Goal: Task Accomplishment & Management: Manage account settings

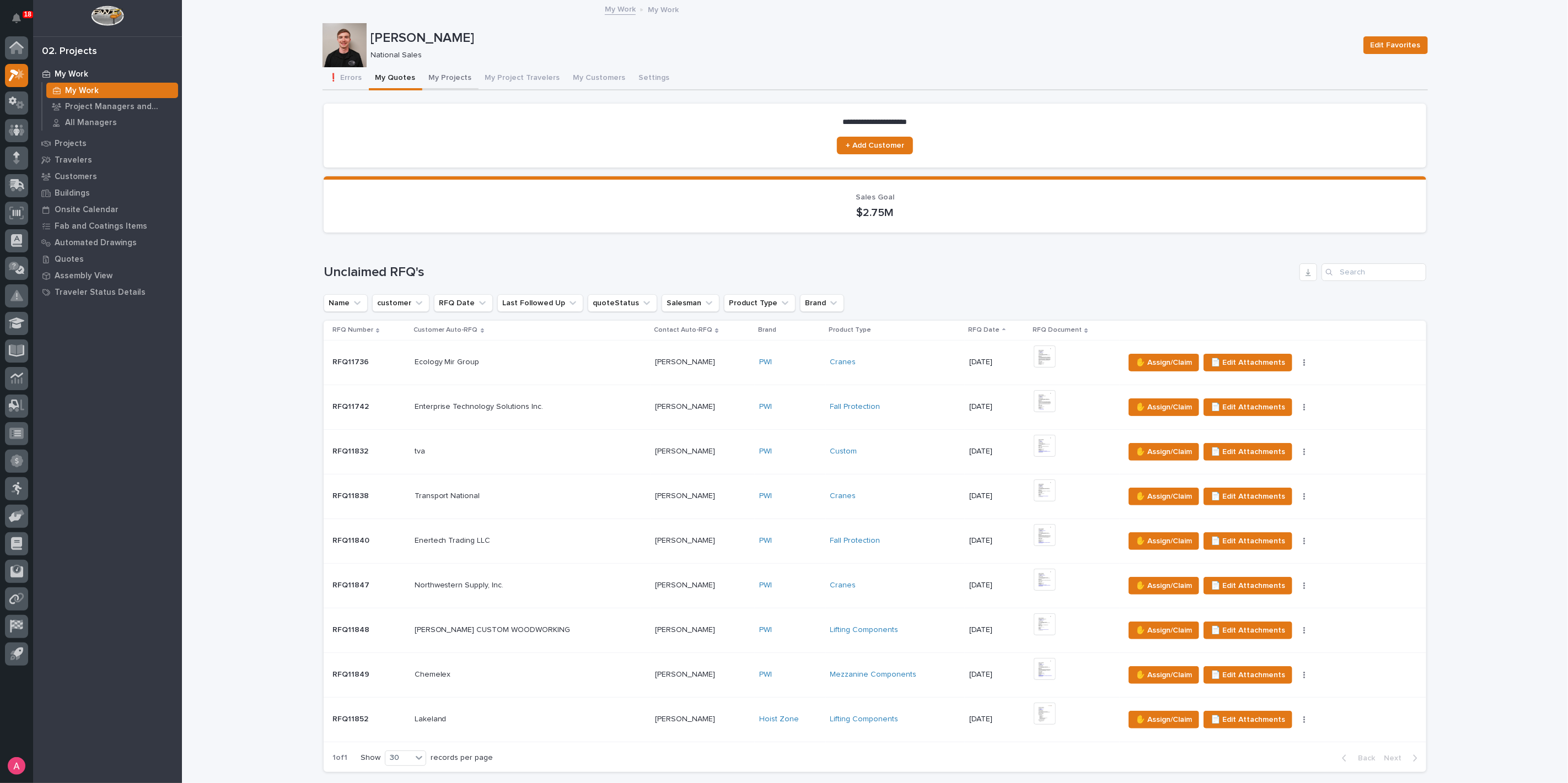
click at [431, 78] on button "My Projects" at bounding box center [450, 79] width 56 height 23
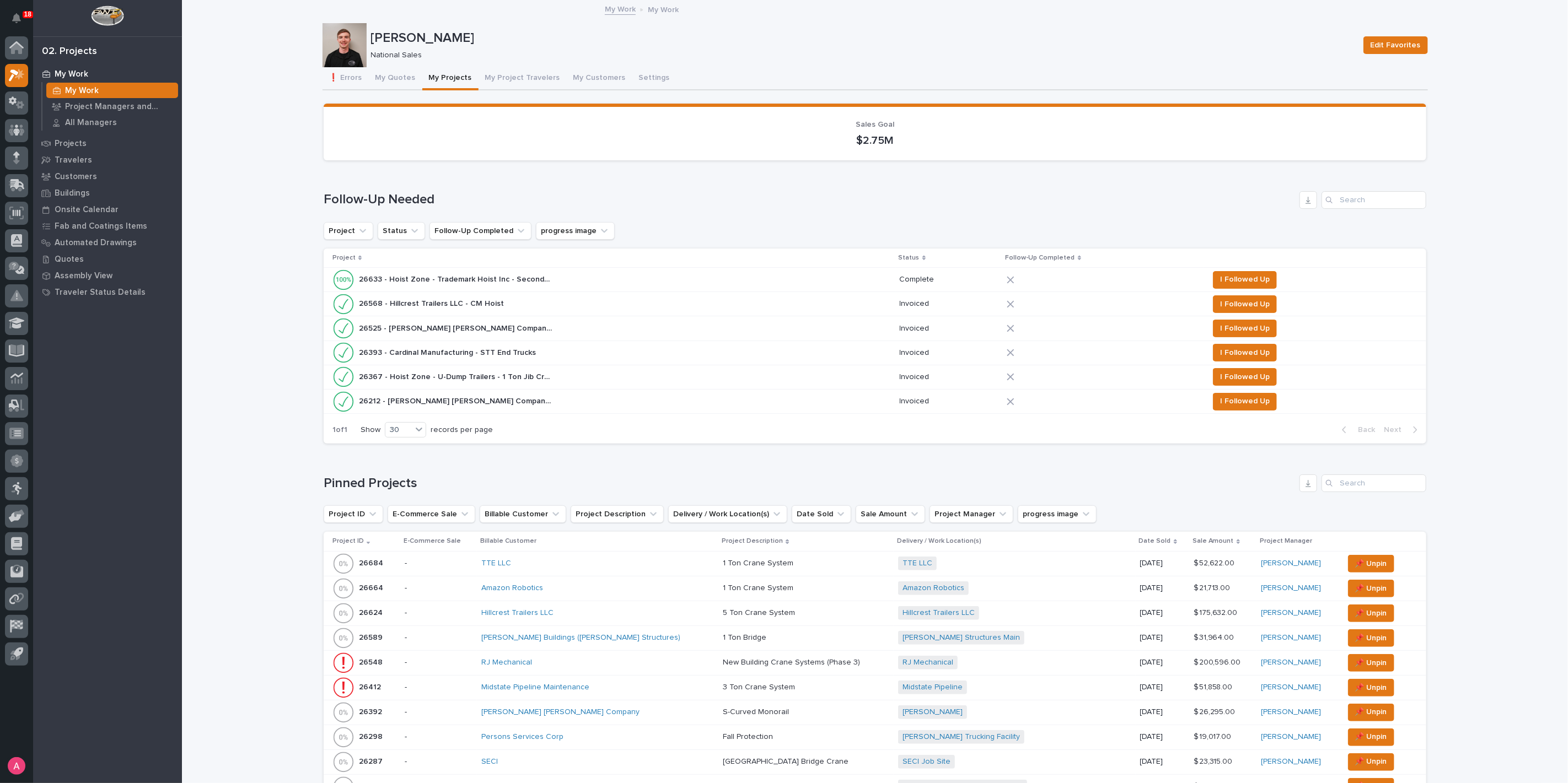
scroll to position [184, 0]
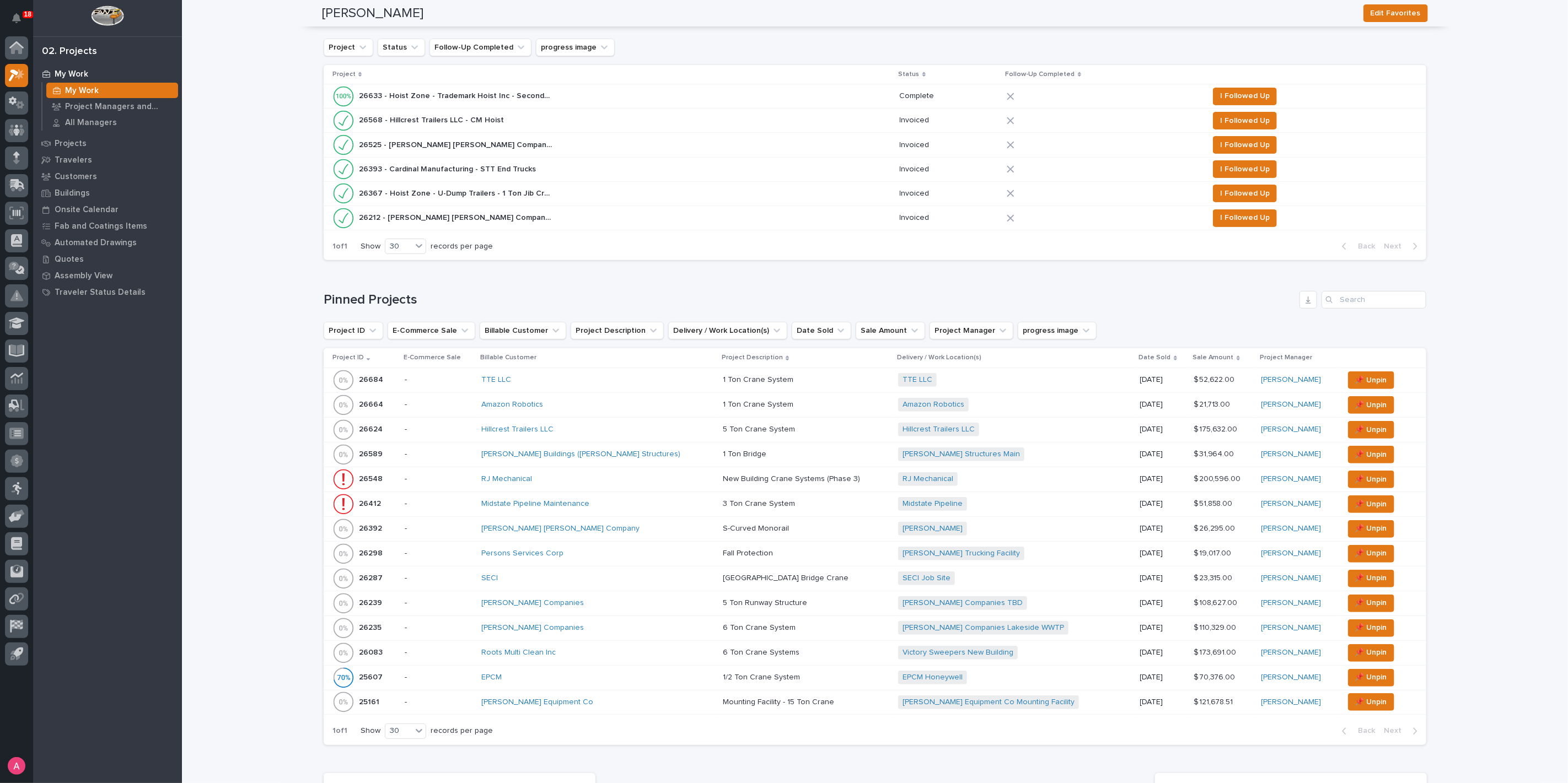
click at [596, 553] on div "Persons Services Corp" at bounding box center [577, 553] width 193 height 9
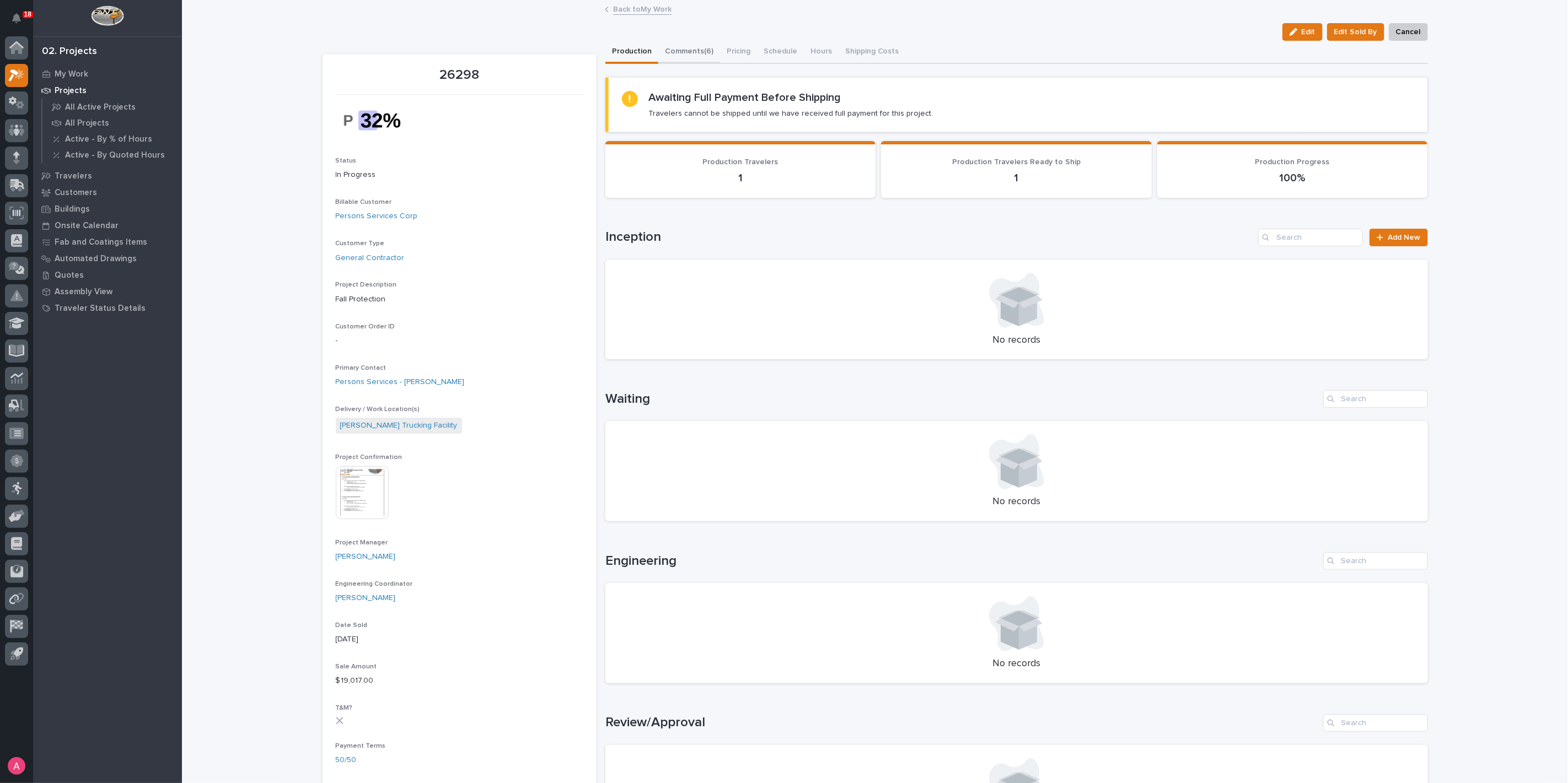
click at [693, 51] on button "Comments (6)" at bounding box center [689, 53] width 62 height 23
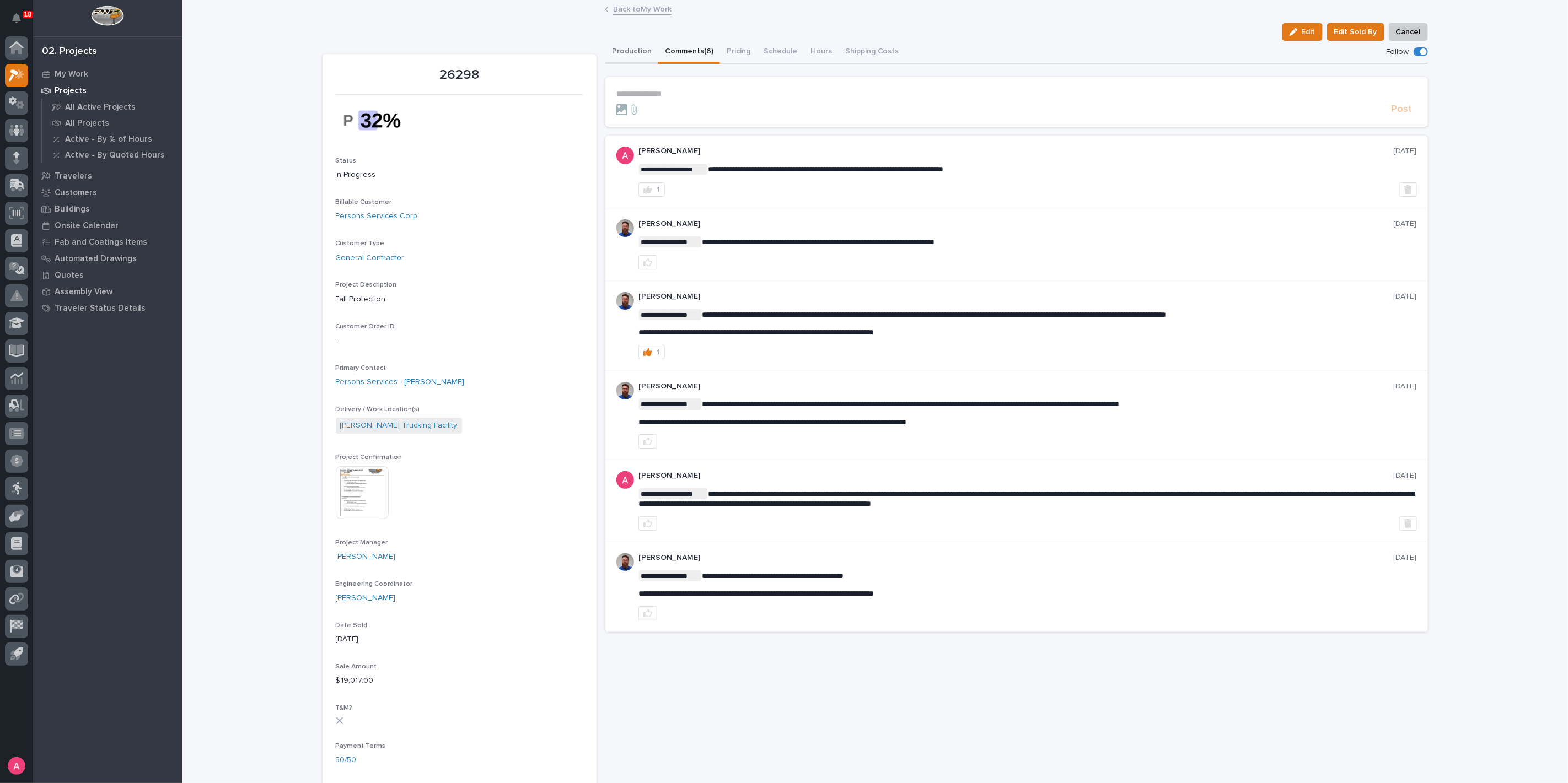
click at [638, 44] on button "Production" at bounding box center [632, 53] width 53 height 23
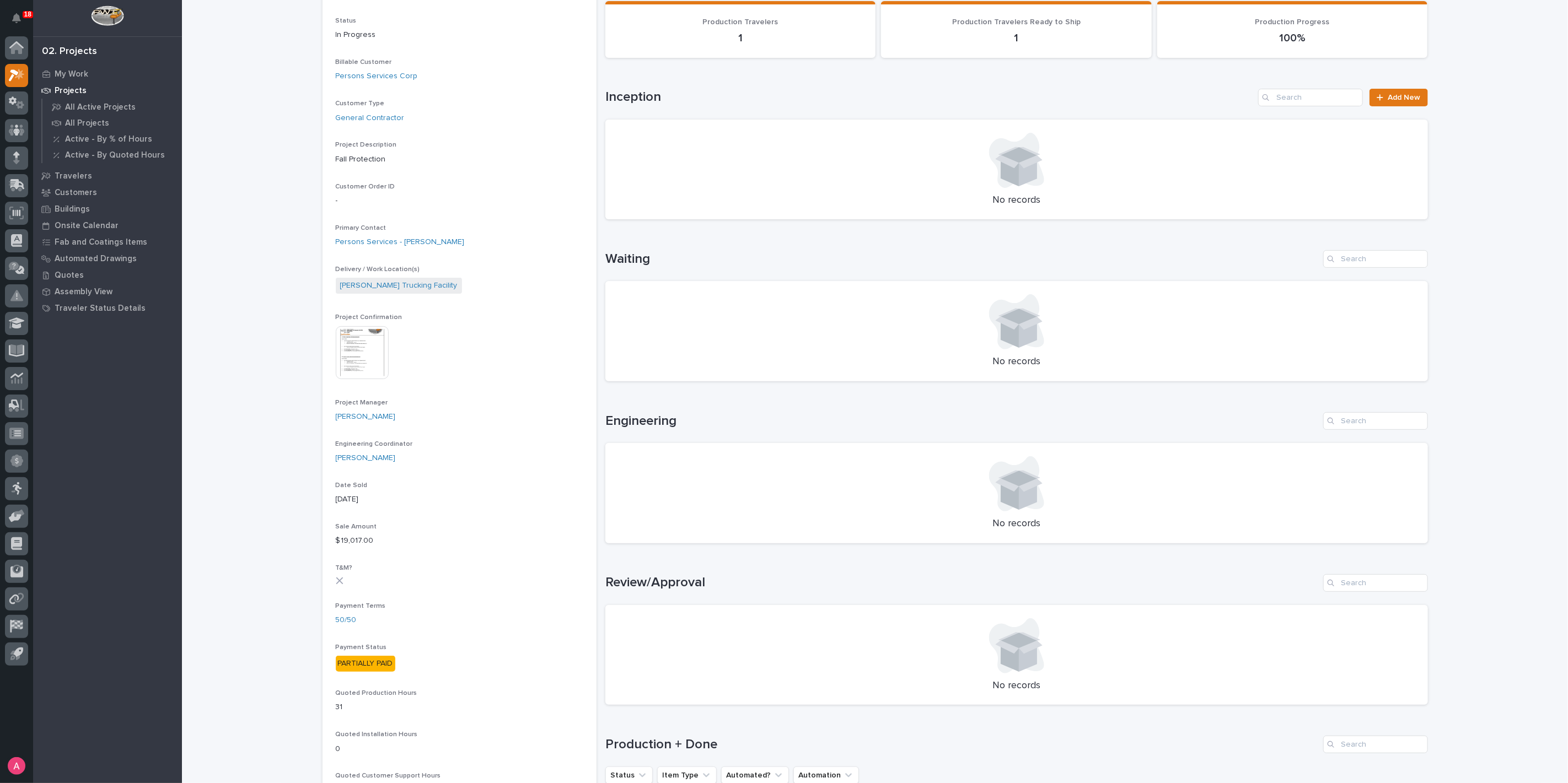
scroll to position [367, 0]
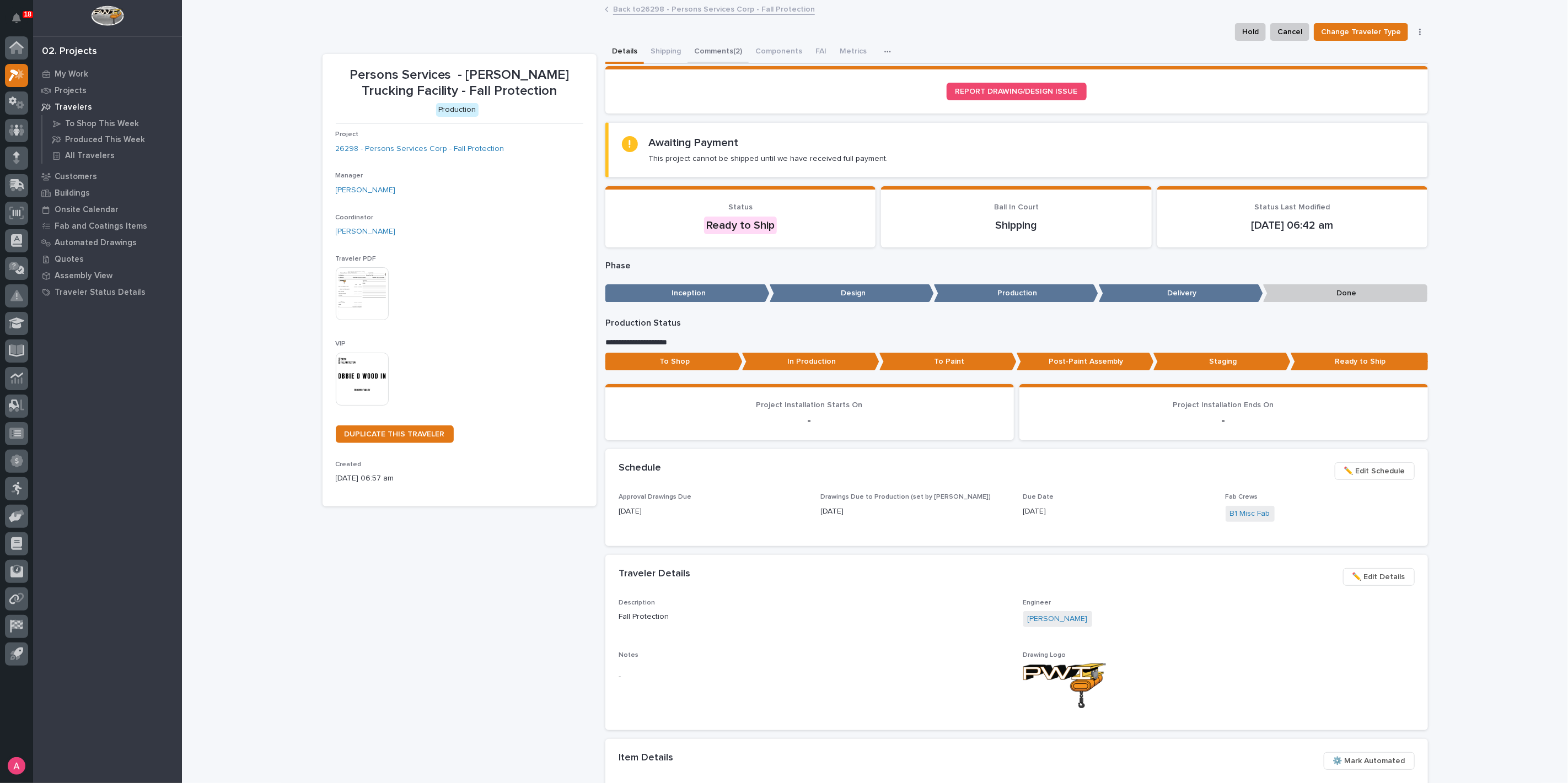
click at [717, 50] on button "Comments (2)" at bounding box center [718, 53] width 61 height 23
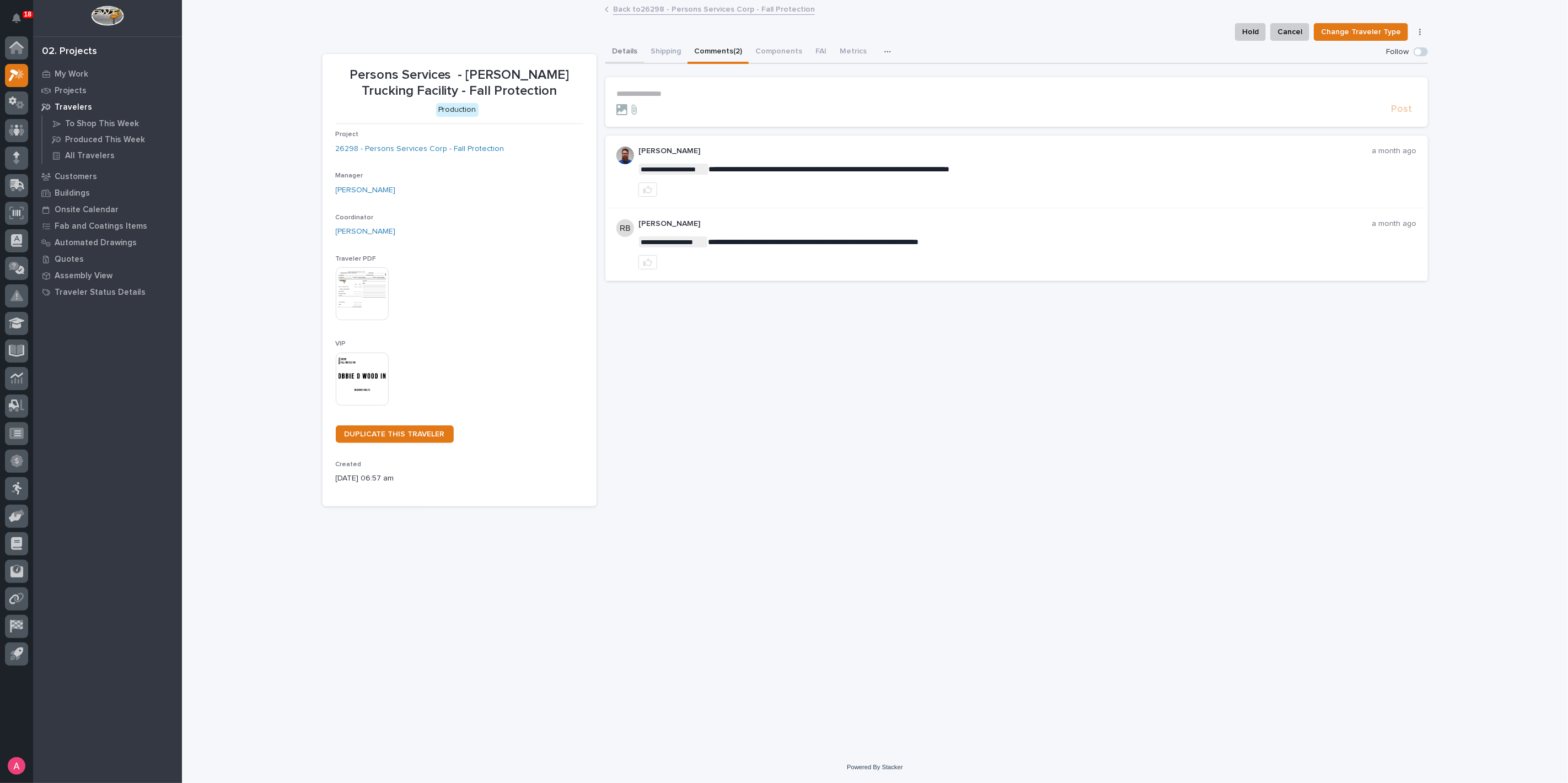
click at [627, 51] on button "Details" at bounding box center [624, 53] width 39 height 23
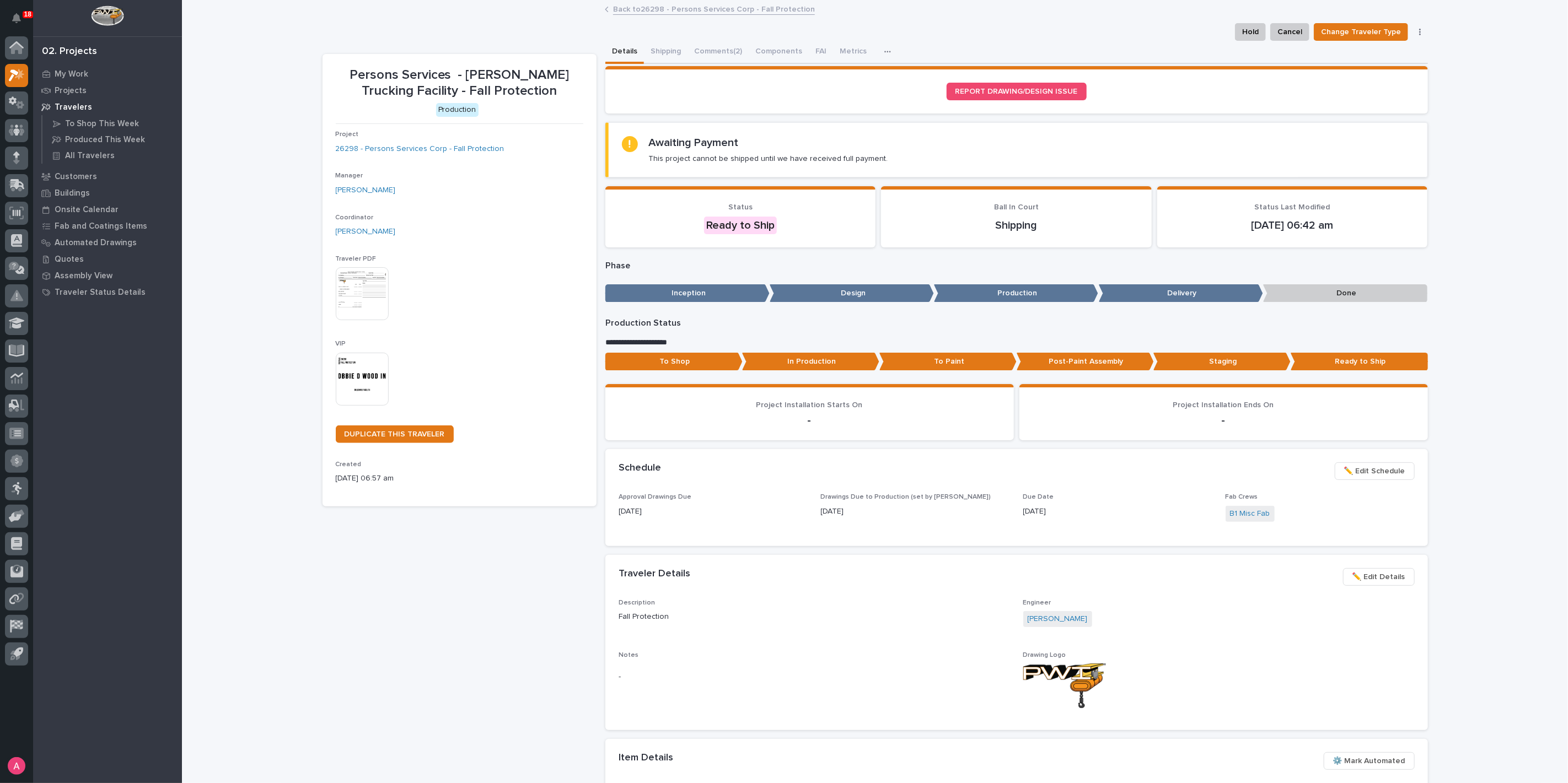
click at [643, 7] on link "Back to 26298 - Persons Services Corp - Fall Protection" at bounding box center [713, 9] width 202 height 13
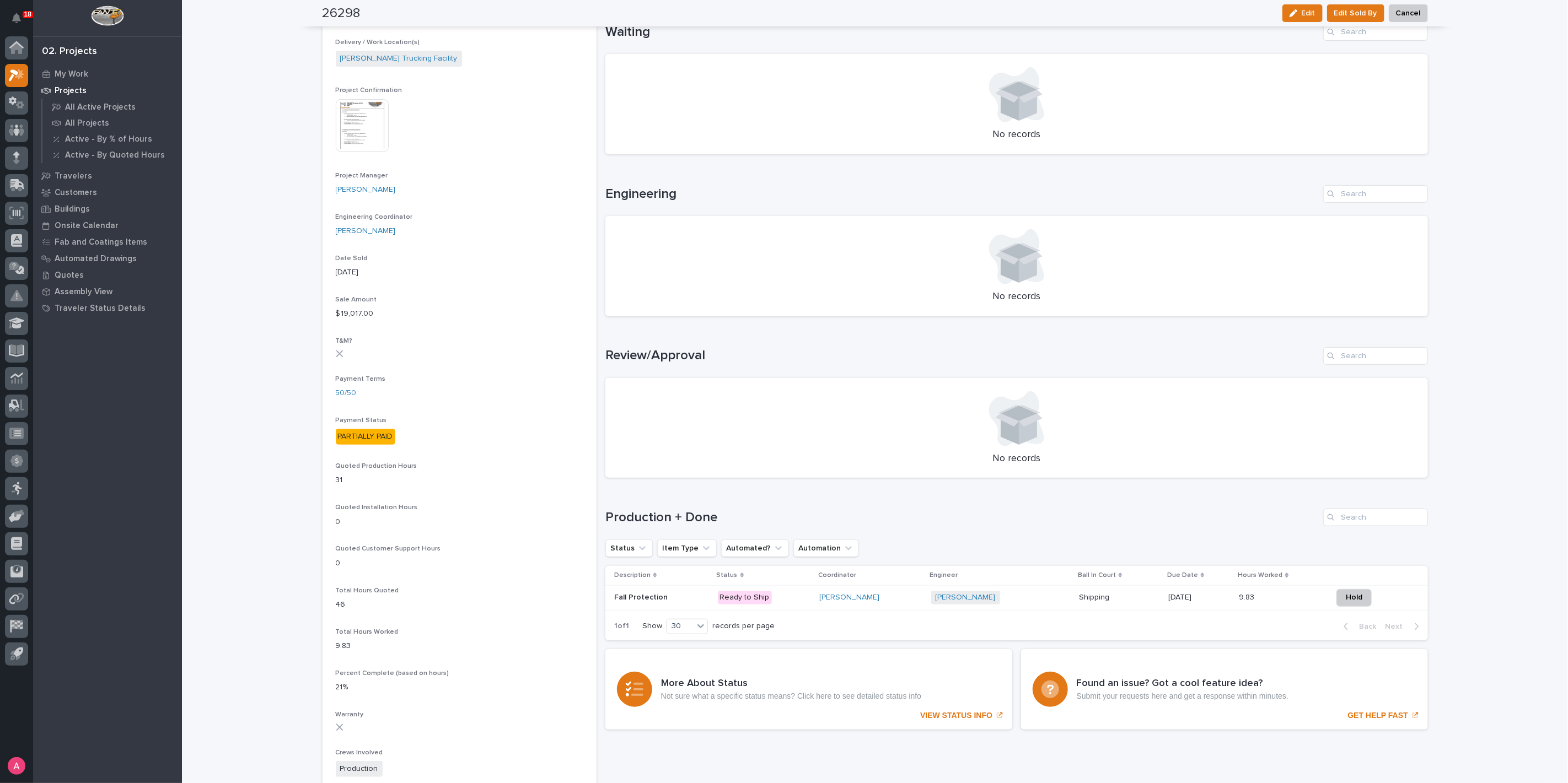
scroll to position [184, 0]
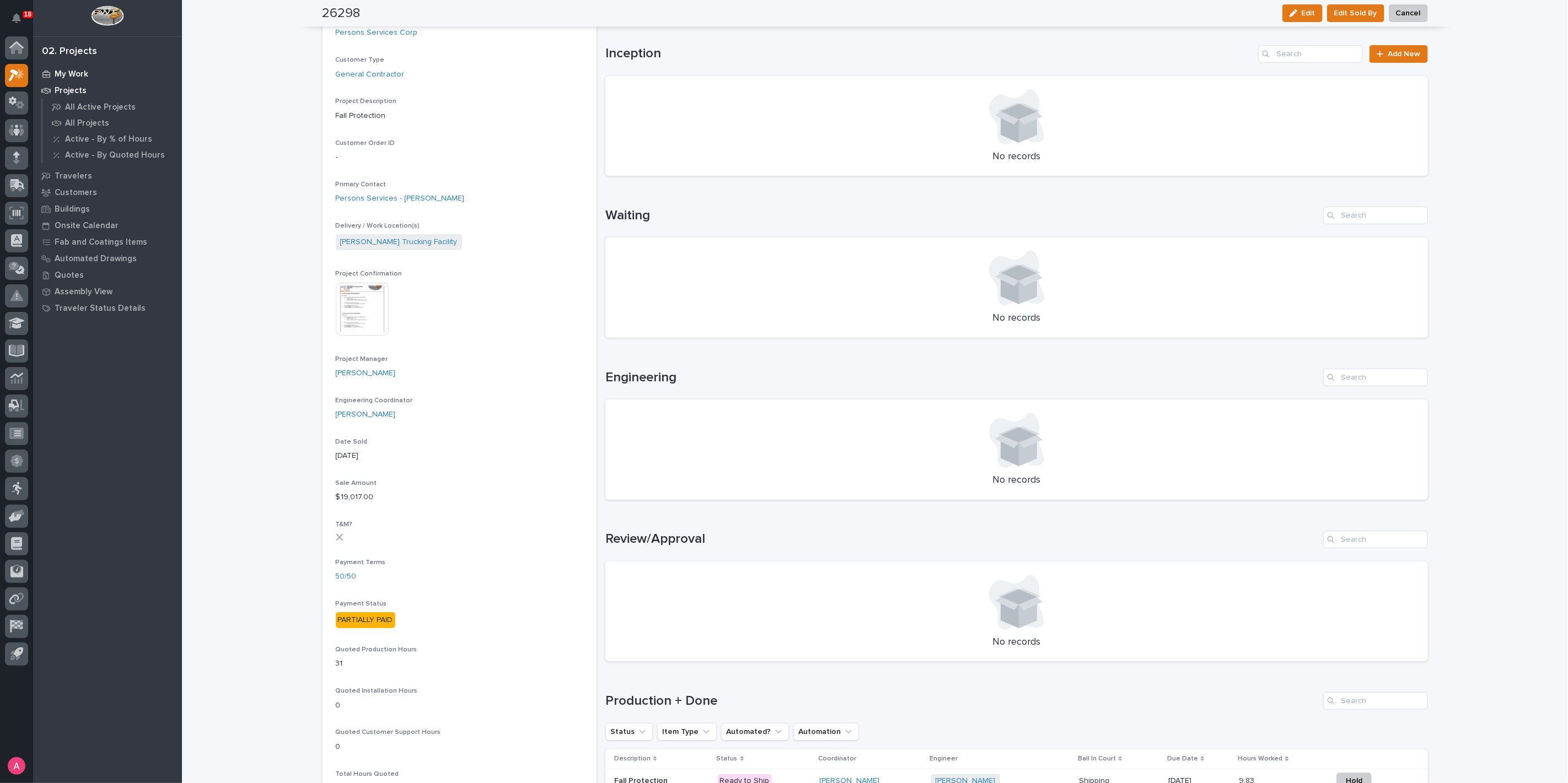
click at [112, 75] on div "My Work" at bounding box center [107, 74] width 143 height 15
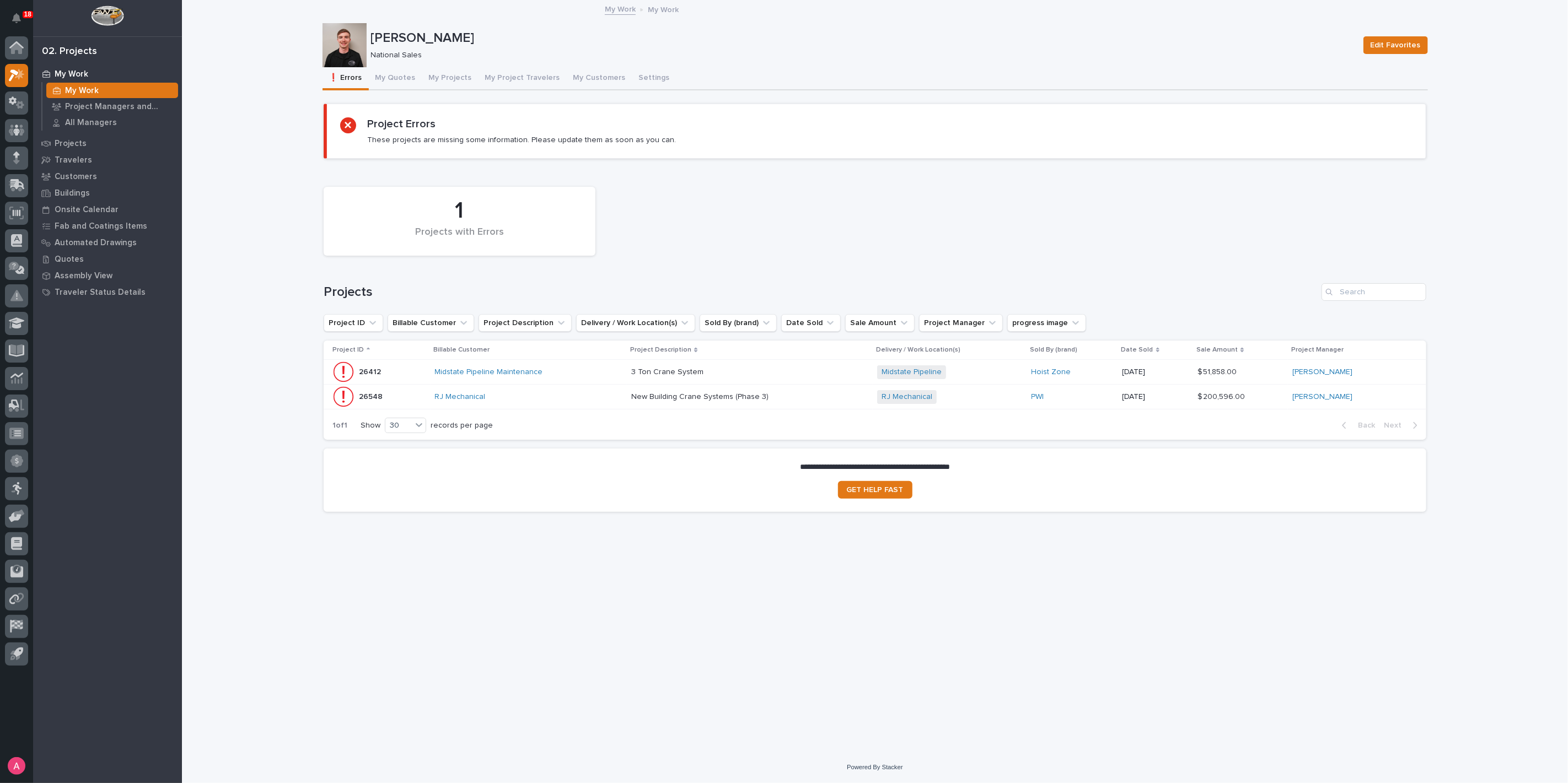
click at [576, 368] on div "Midstate Pipeline Maintenance" at bounding box center [529, 372] width 188 height 9
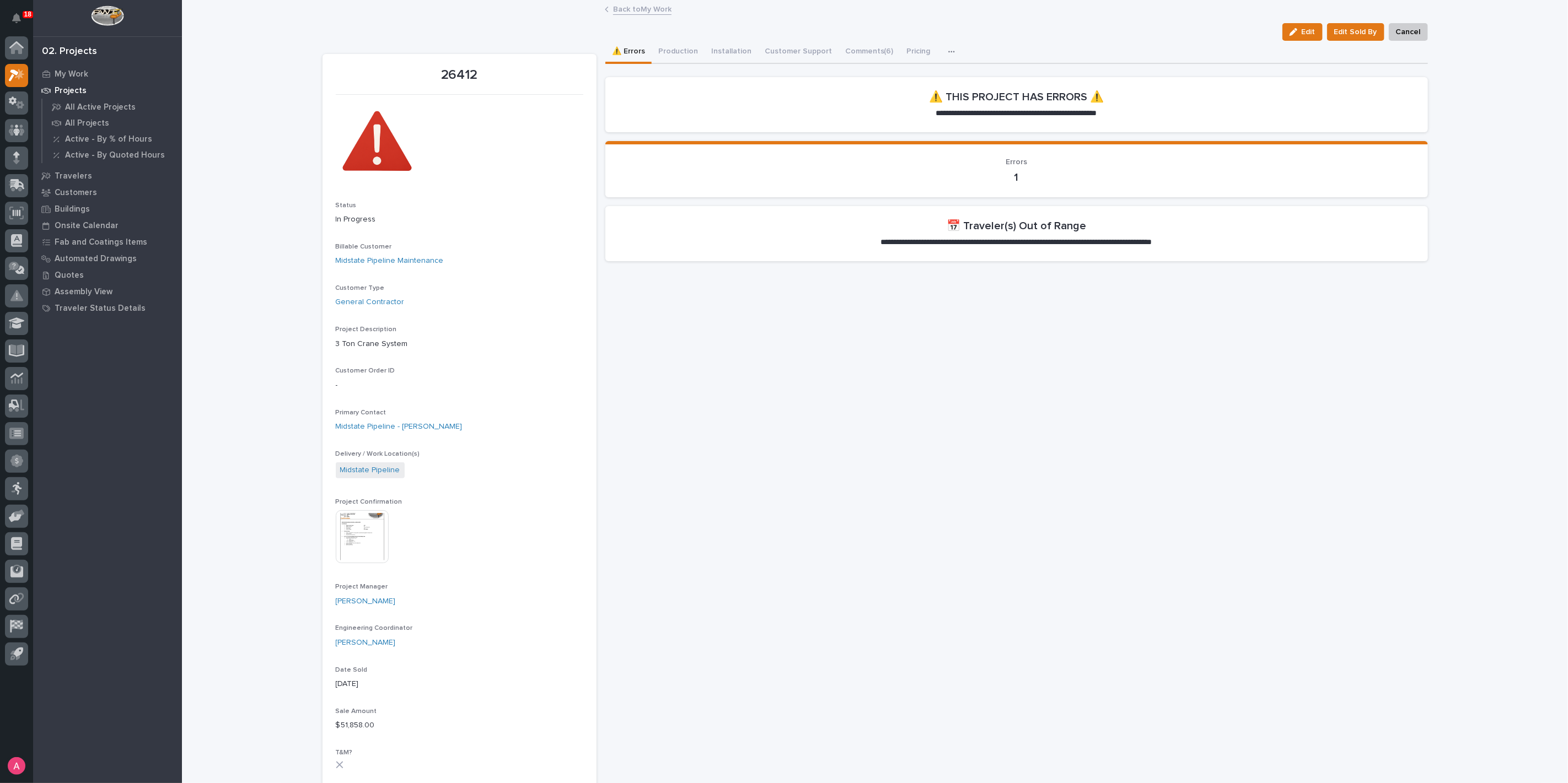
click at [646, 9] on link "Back to My Work" at bounding box center [642, 9] width 58 height 13
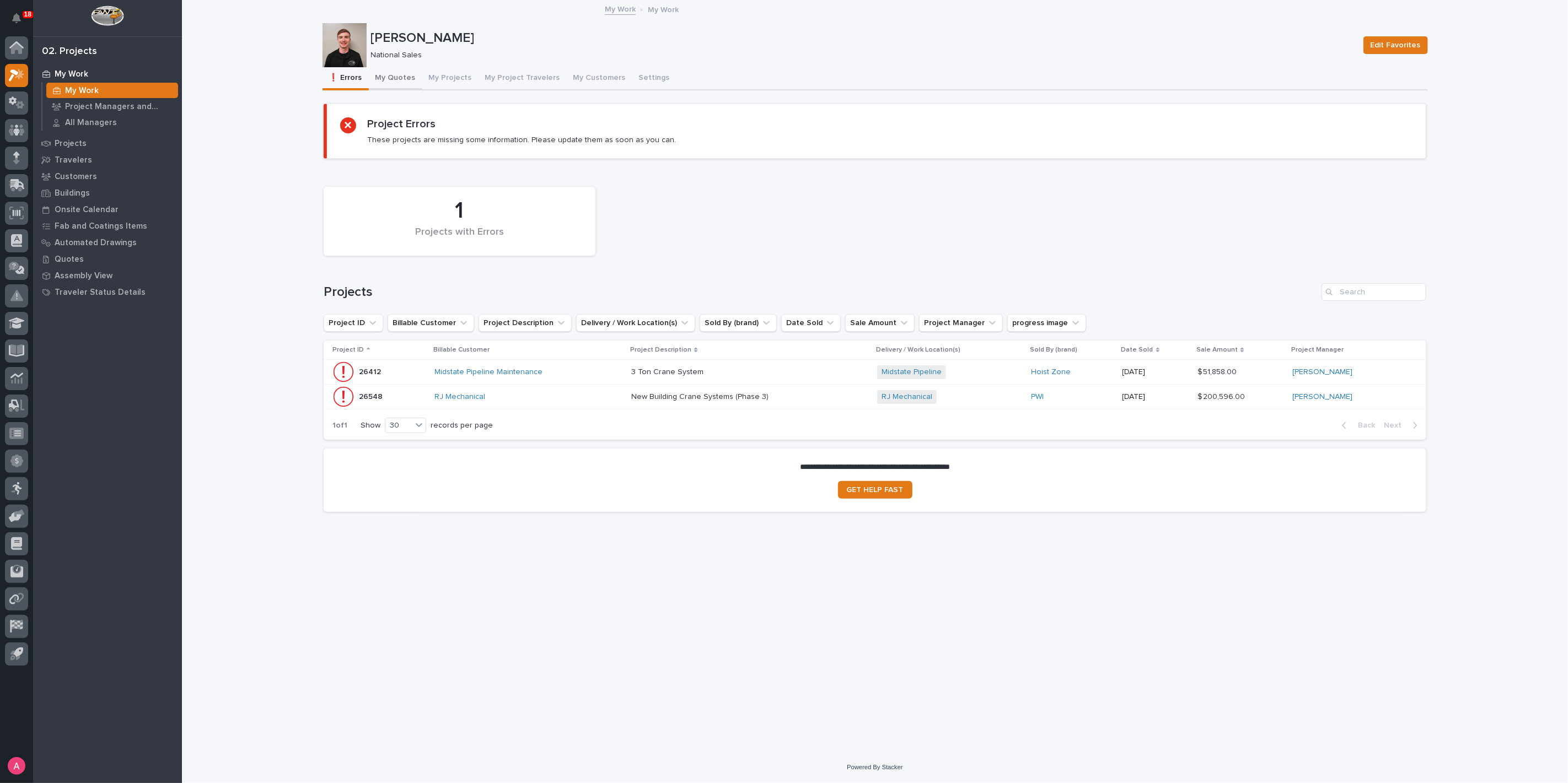
click at [398, 76] on button "My Quotes" at bounding box center [395, 79] width 53 height 23
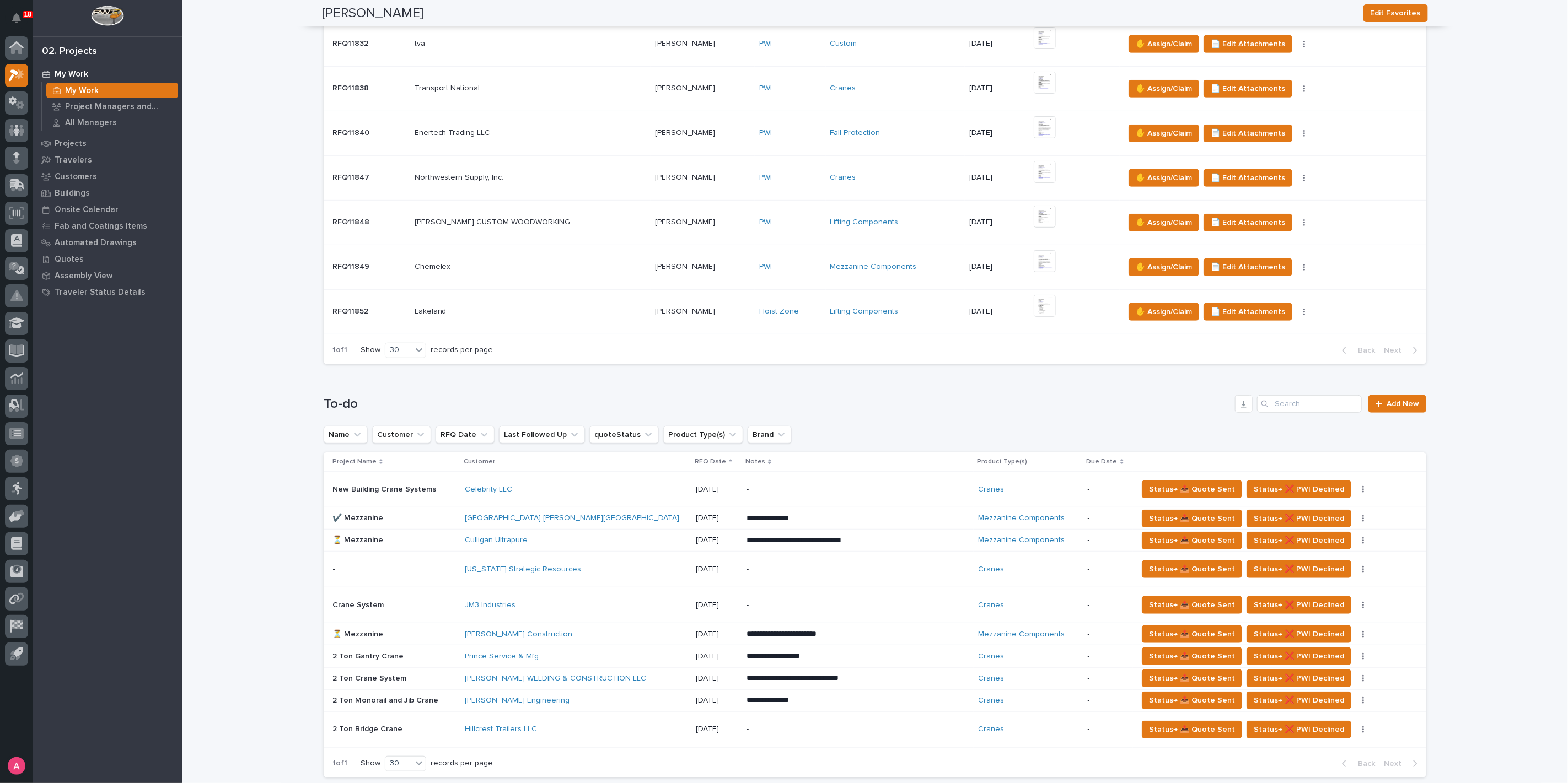
scroll to position [428, 0]
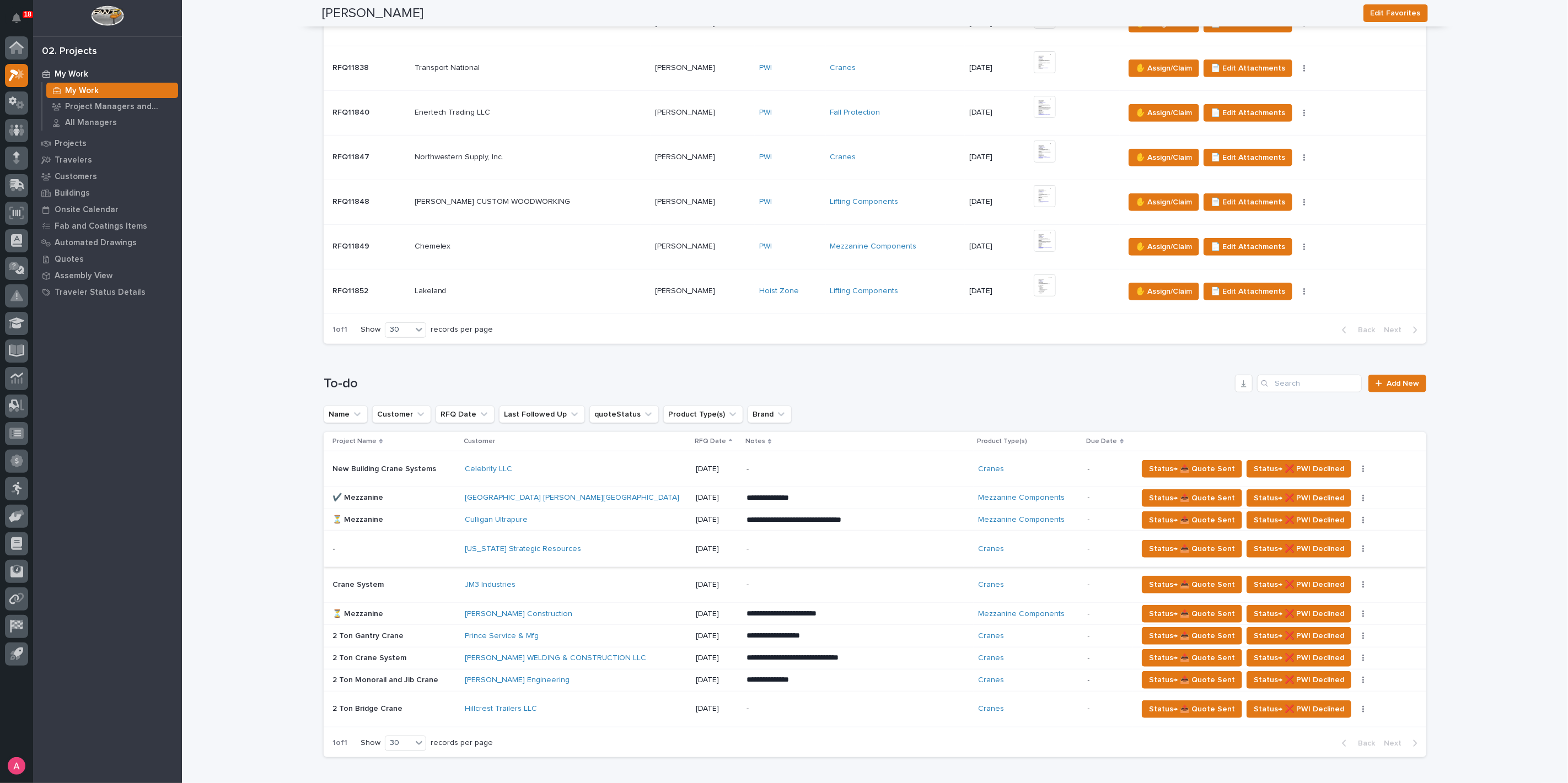
click at [1355, 548] on button "button" at bounding box center [1363, 549] width 15 height 8
click at [1327, 571] on span "Status→ ⏳ Inactive" at bounding box center [1308, 570] width 67 height 13
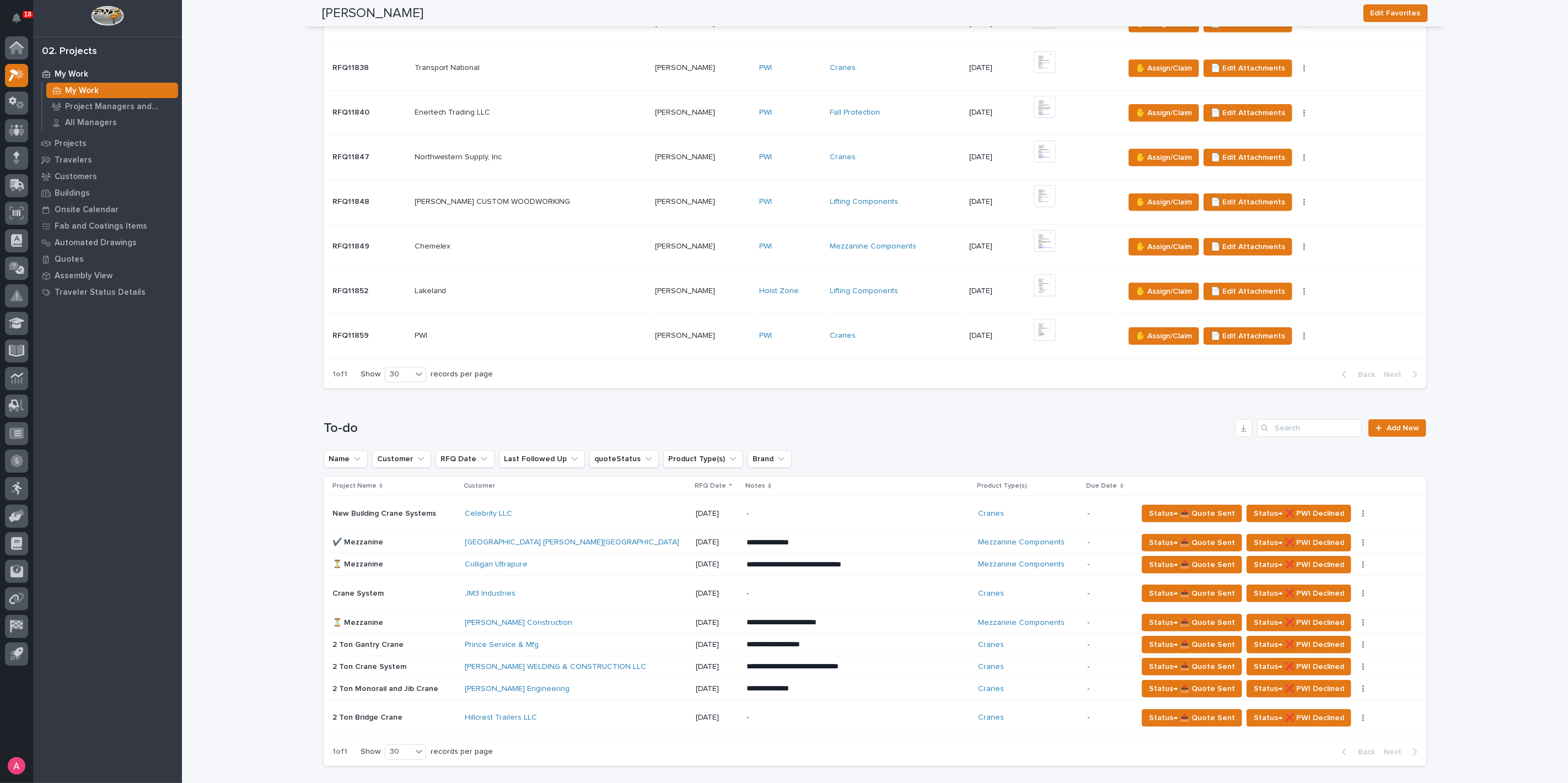
scroll to position [184, 0]
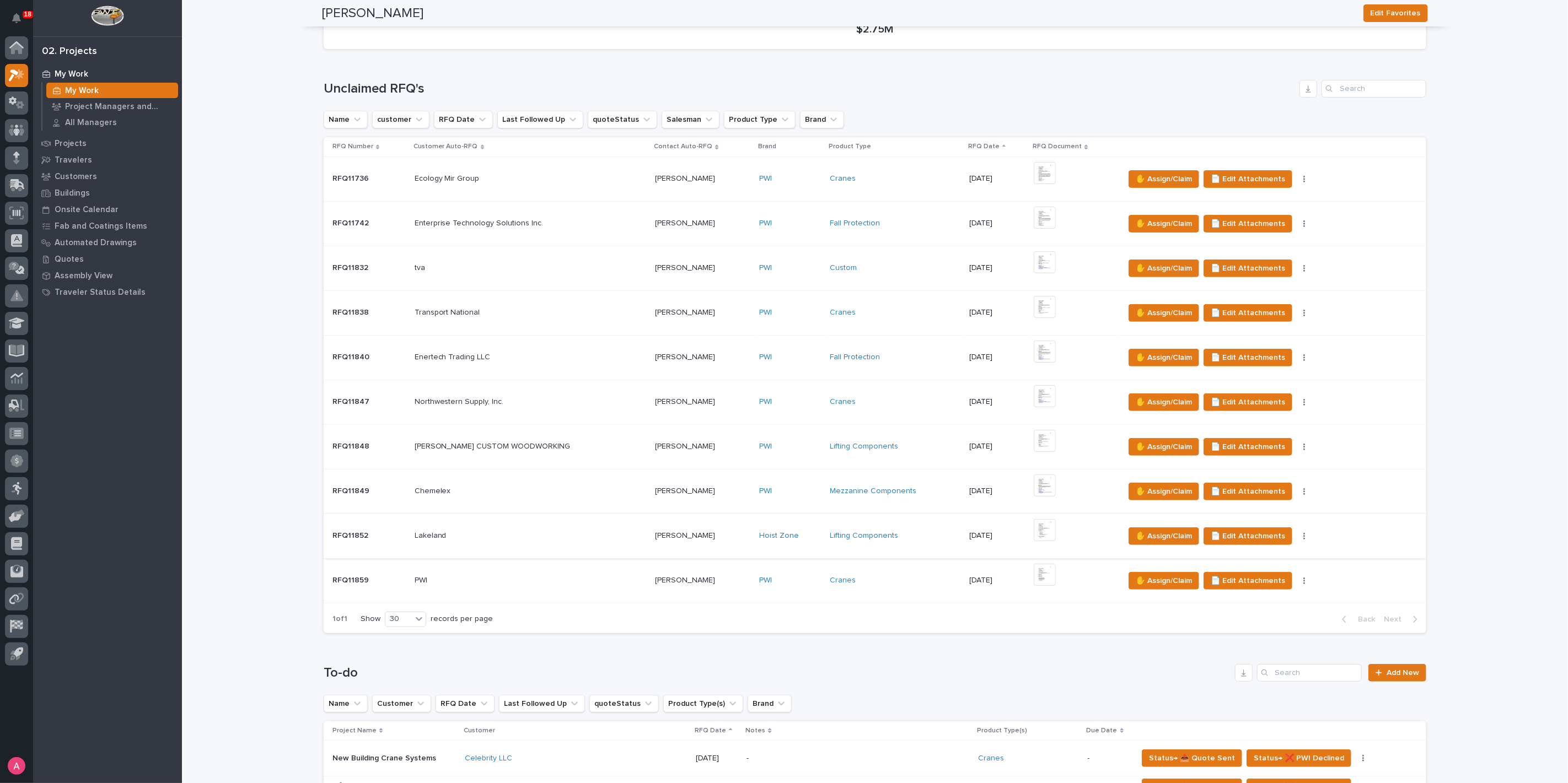
click at [1034, 528] on img at bounding box center [1045, 531] width 22 height 22
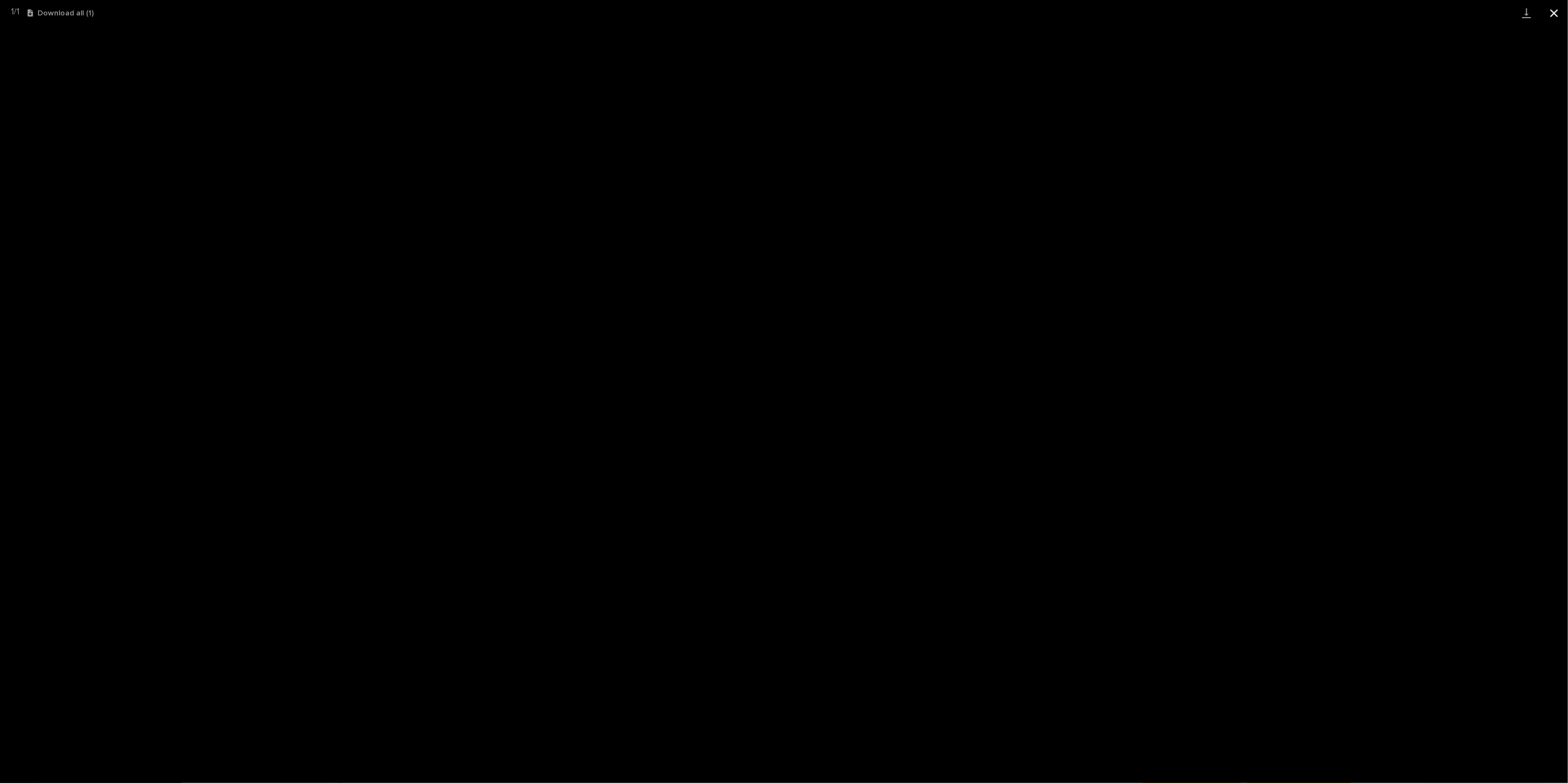
click at [1555, 11] on button "Close gallery" at bounding box center [1554, 13] width 28 height 26
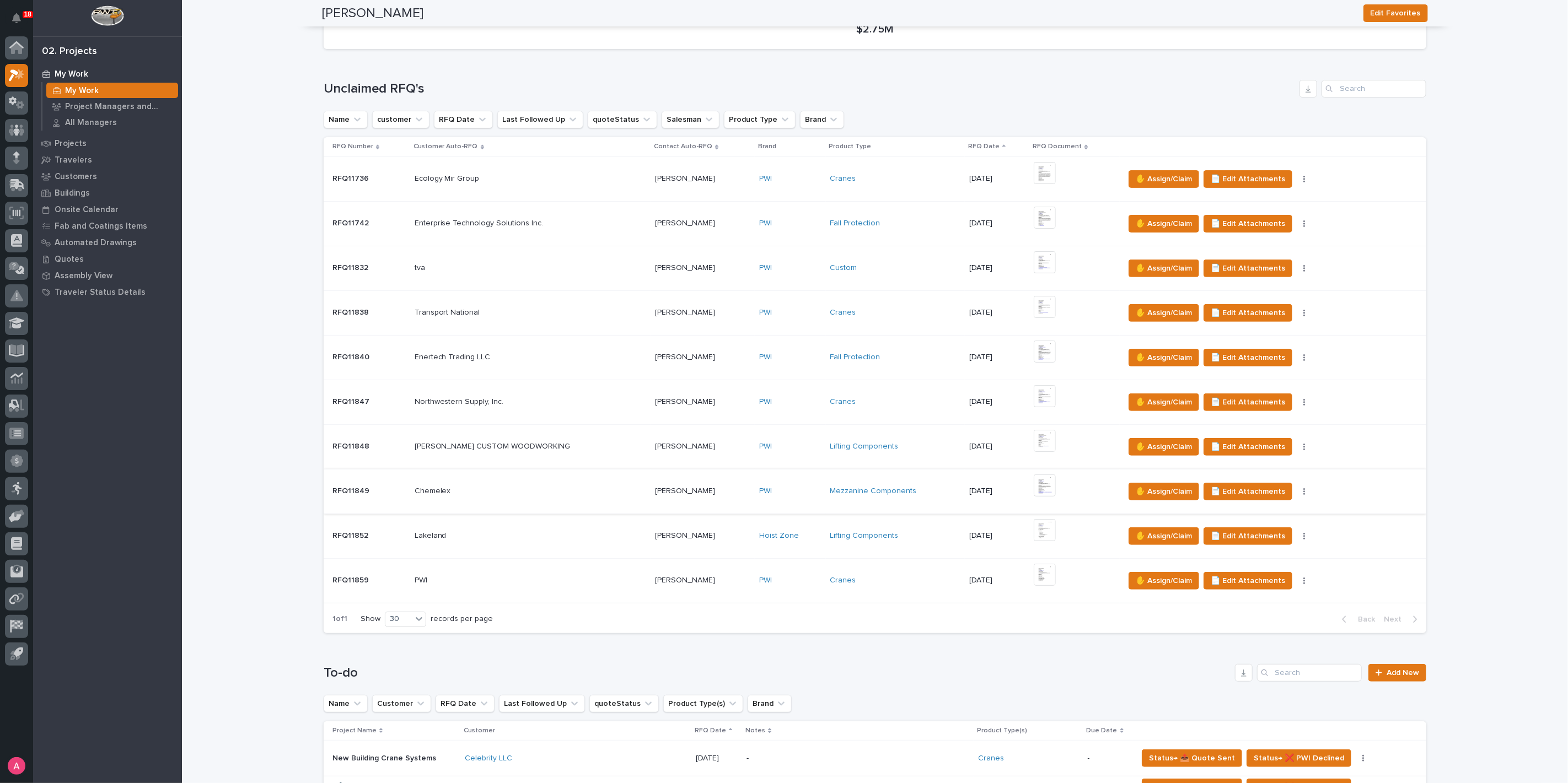
click at [1034, 482] on img at bounding box center [1045, 486] width 22 height 22
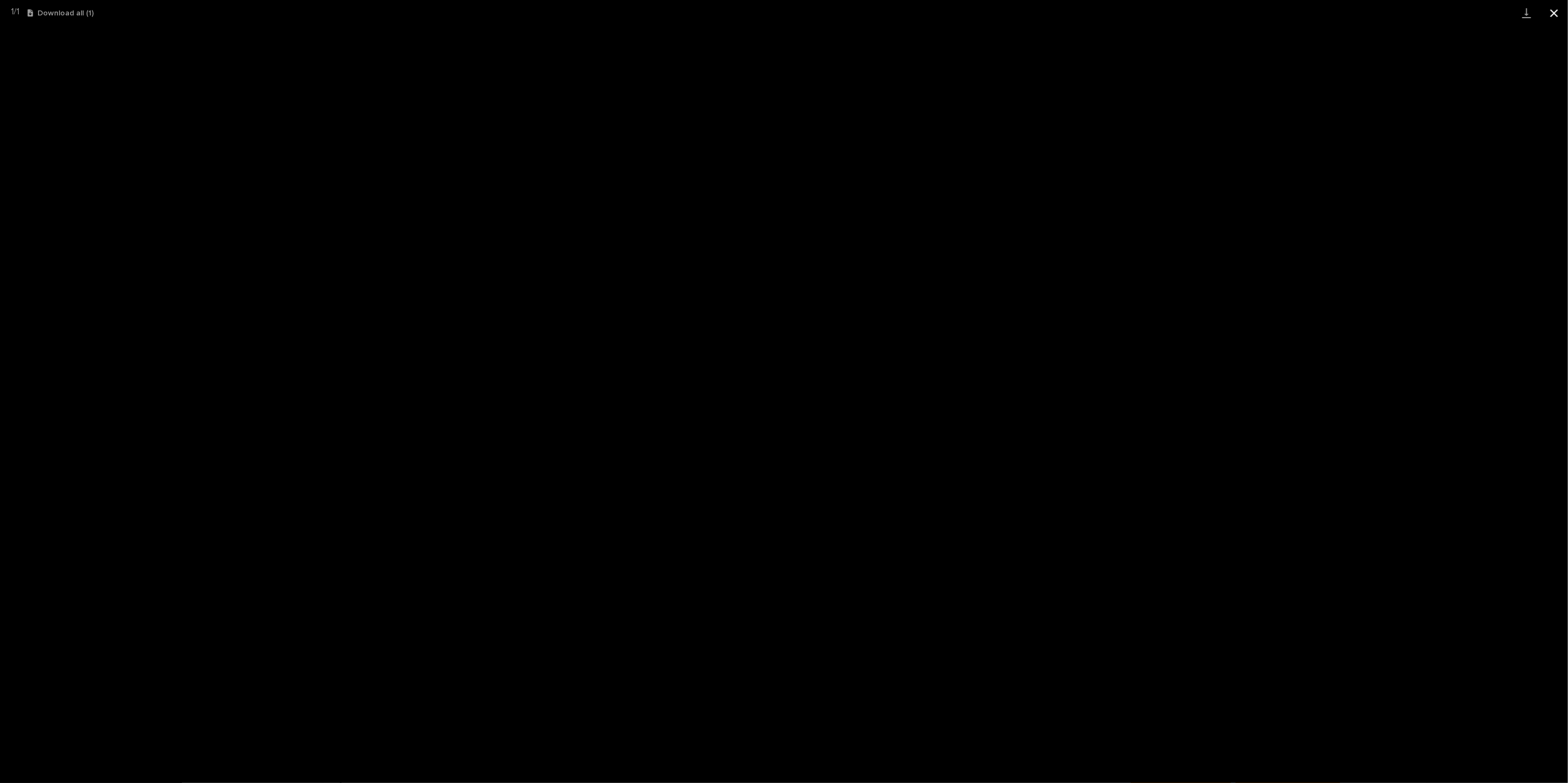
click at [1551, 13] on button "Close gallery" at bounding box center [1554, 13] width 28 height 26
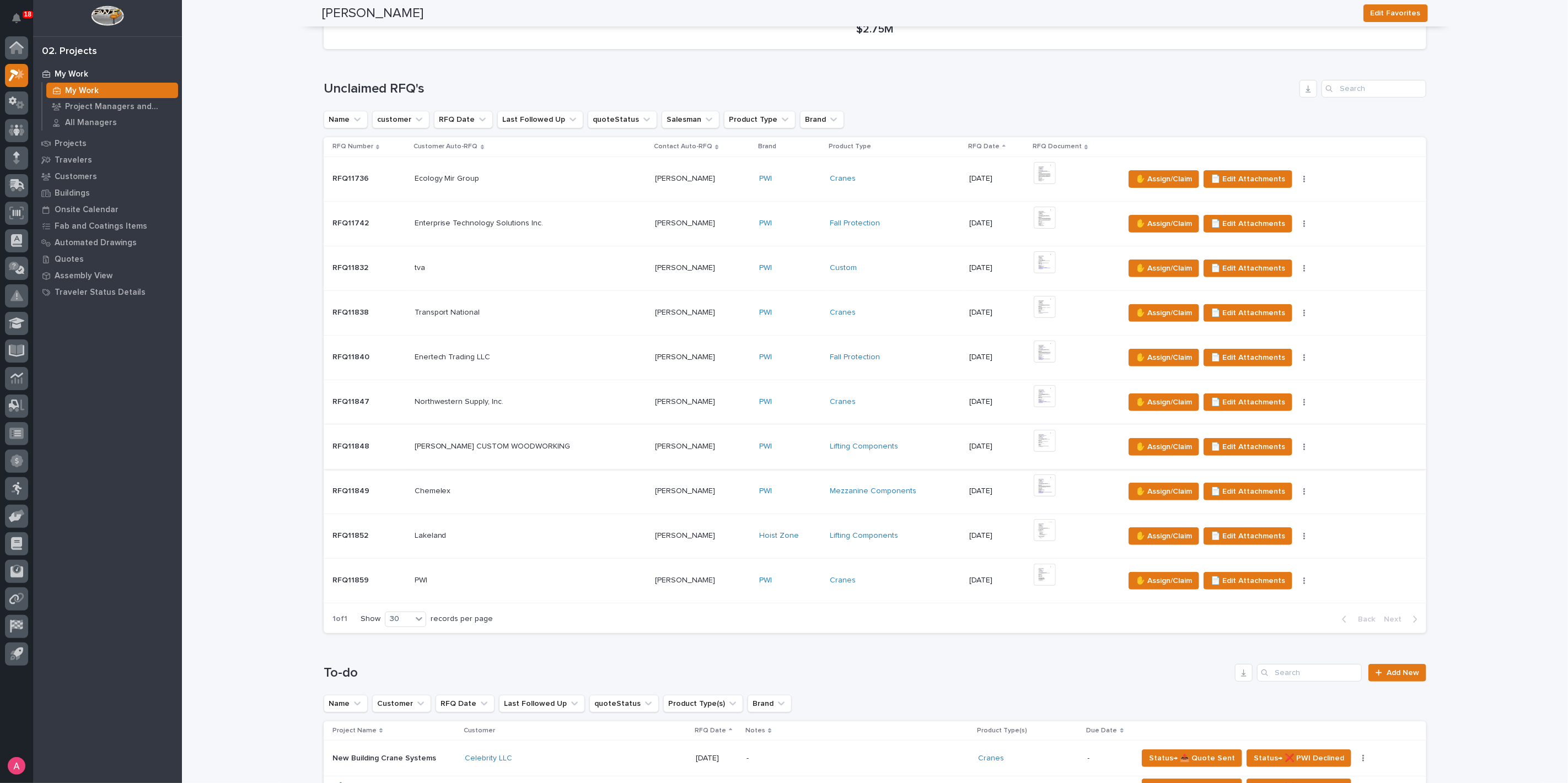
click at [1034, 436] on img at bounding box center [1045, 441] width 22 height 22
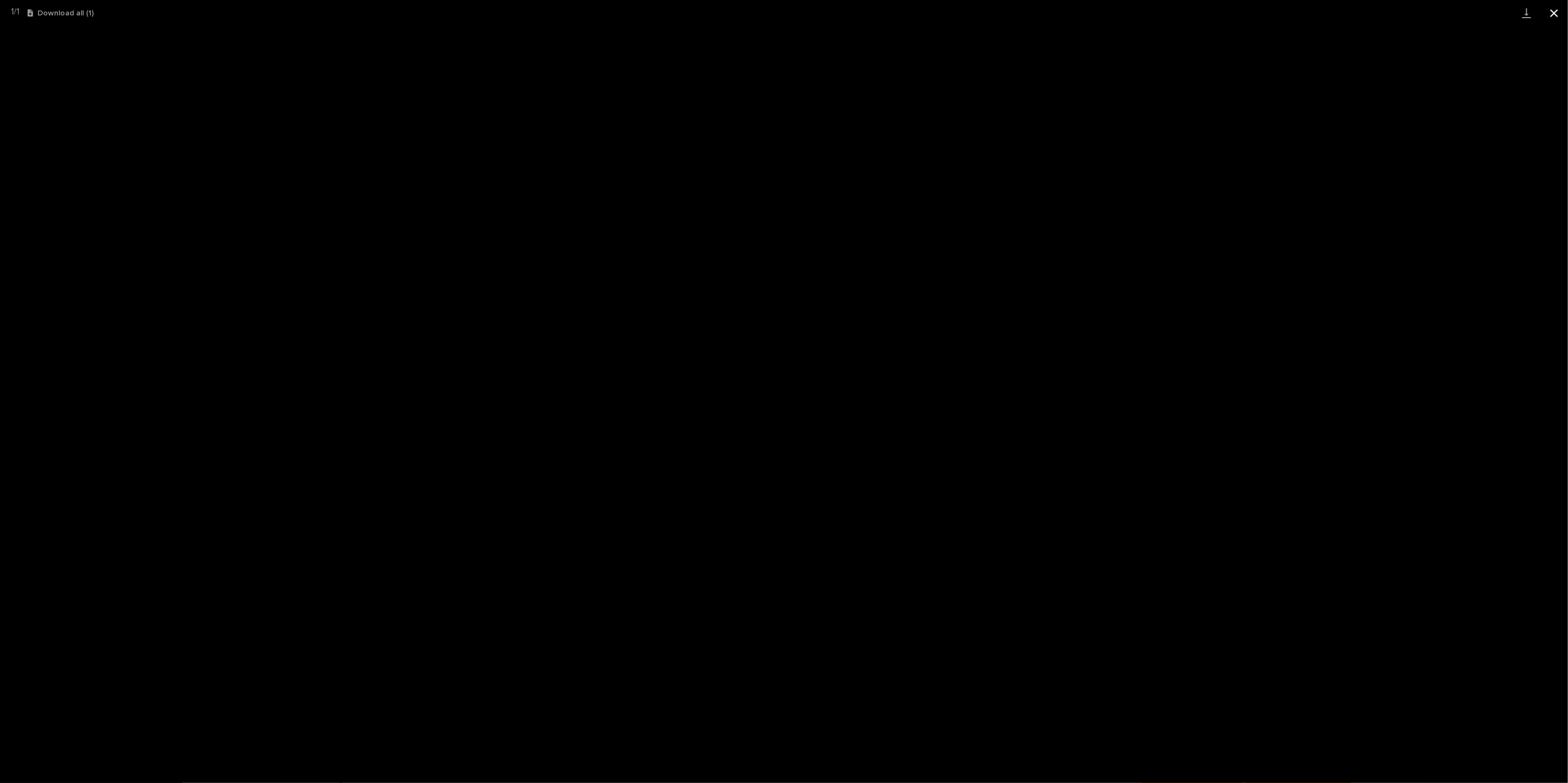
click at [1556, 10] on button "Close gallery" at bounding box center [1554, 13] width 28 height 26
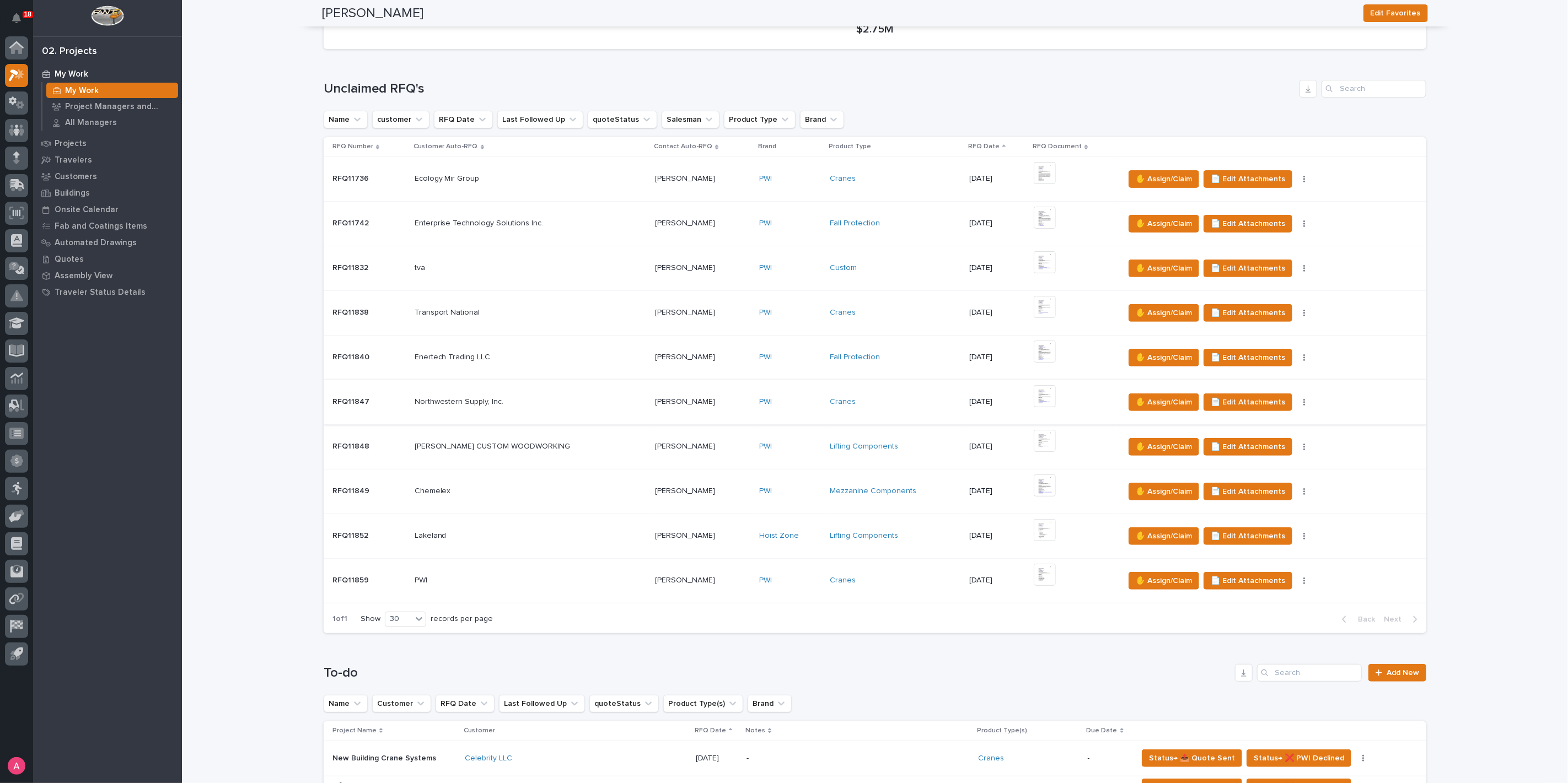
click at [1034, 394] on img at bounding box center [1045, 396] width 22 height 22
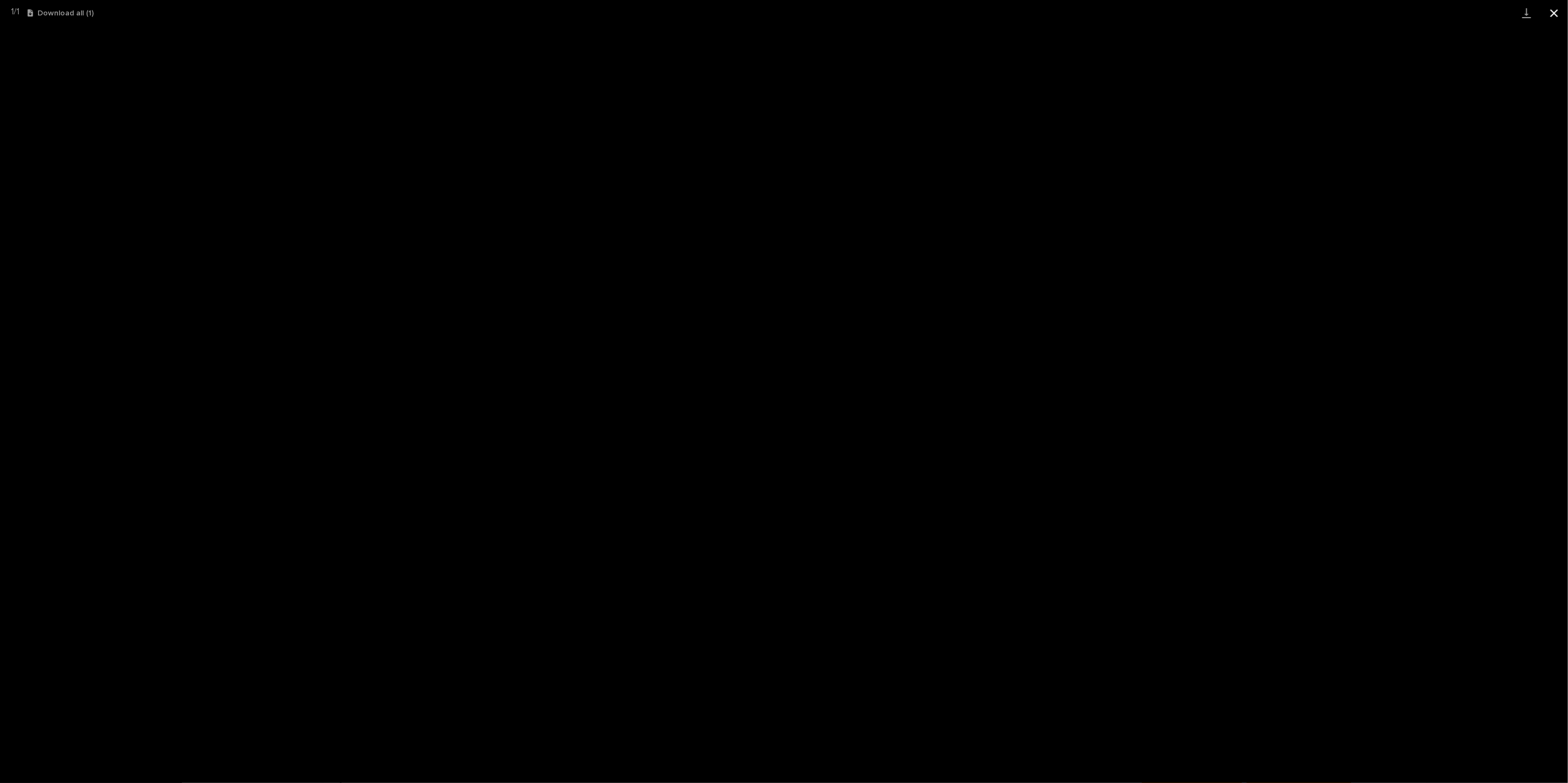
click at [1553, 14] on button "Close gallery" at bounding box center [1554, 13] width 28 height 26
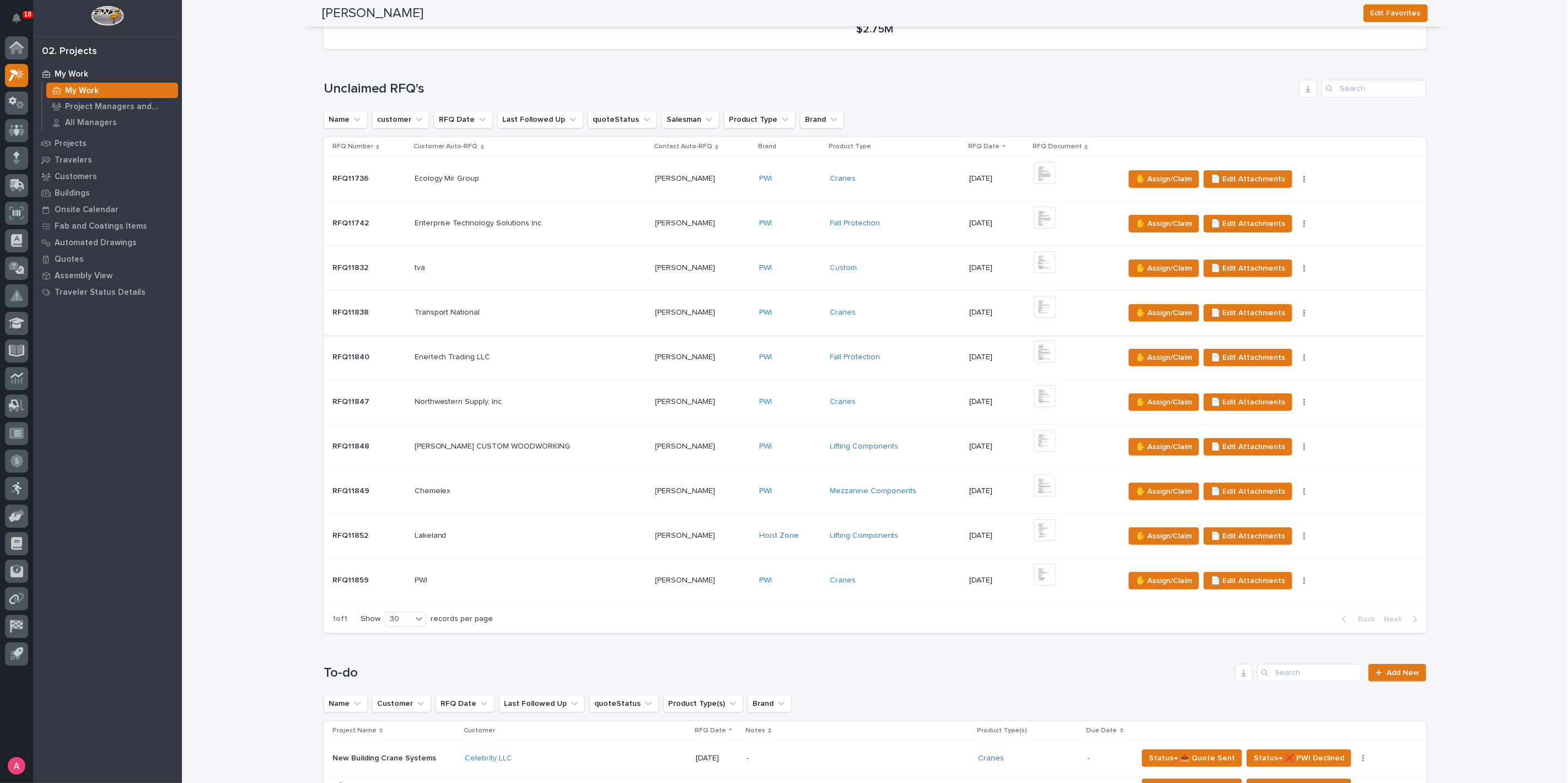
click at [1036, 303] on img at bounding box center [1045, 307] width 22 height 22
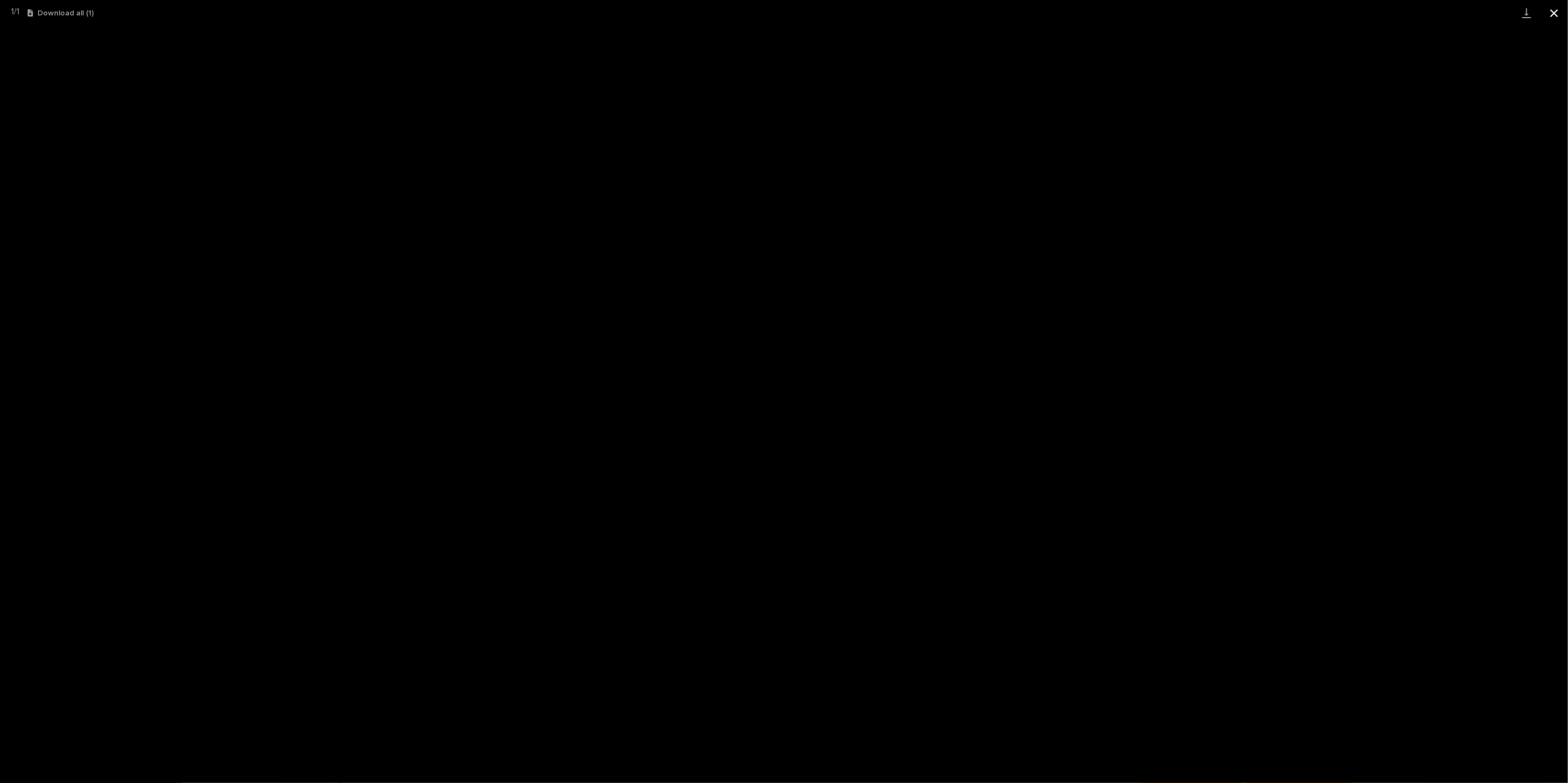
click at [1552, 8] on button "Close gallery" at bounding box center [1554, 13] width 28 height 26
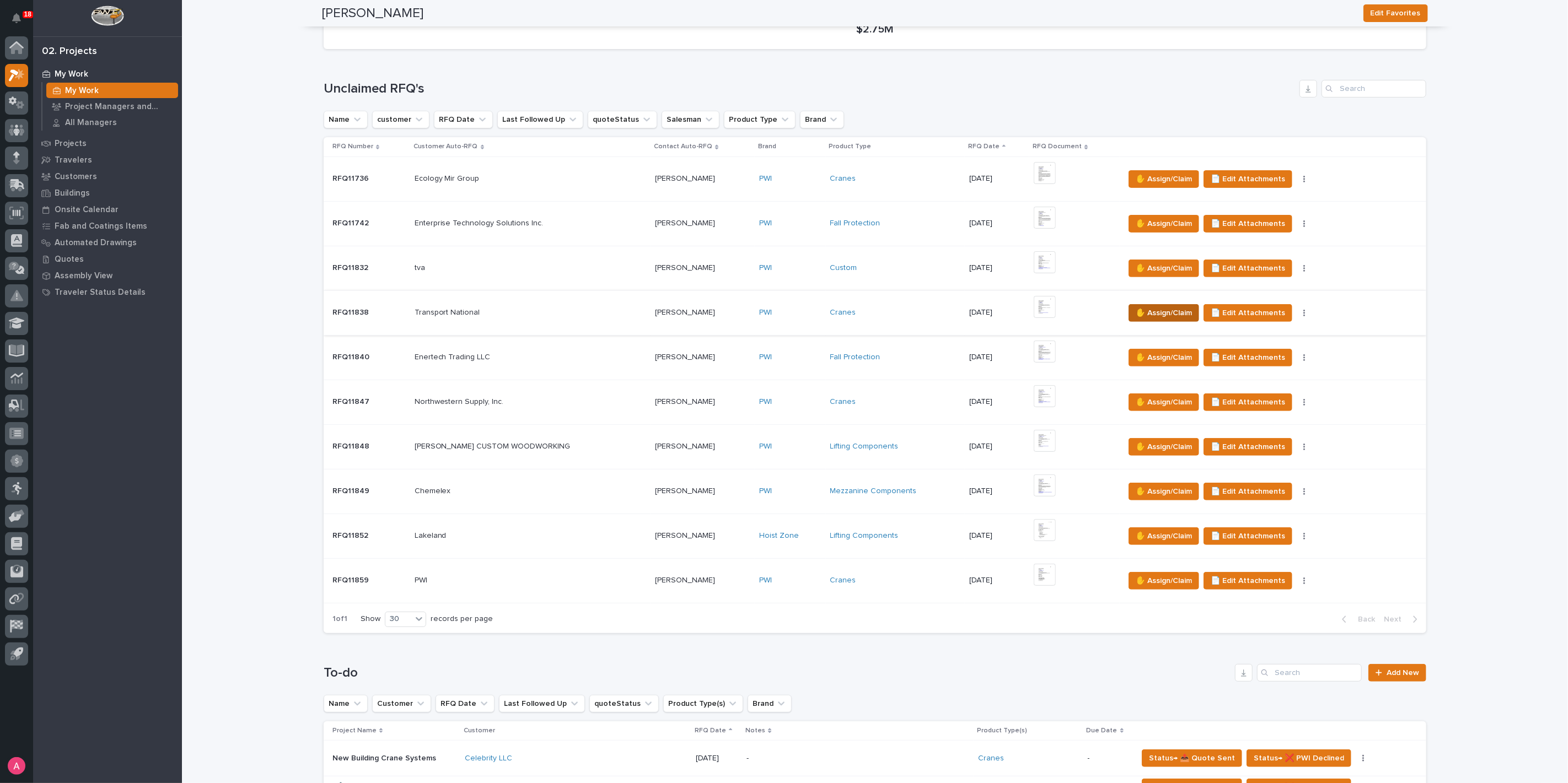
click at [1148, 311] on span "✋ Assign/Claim" at bounding box center [1164, 313] width 56 height 13
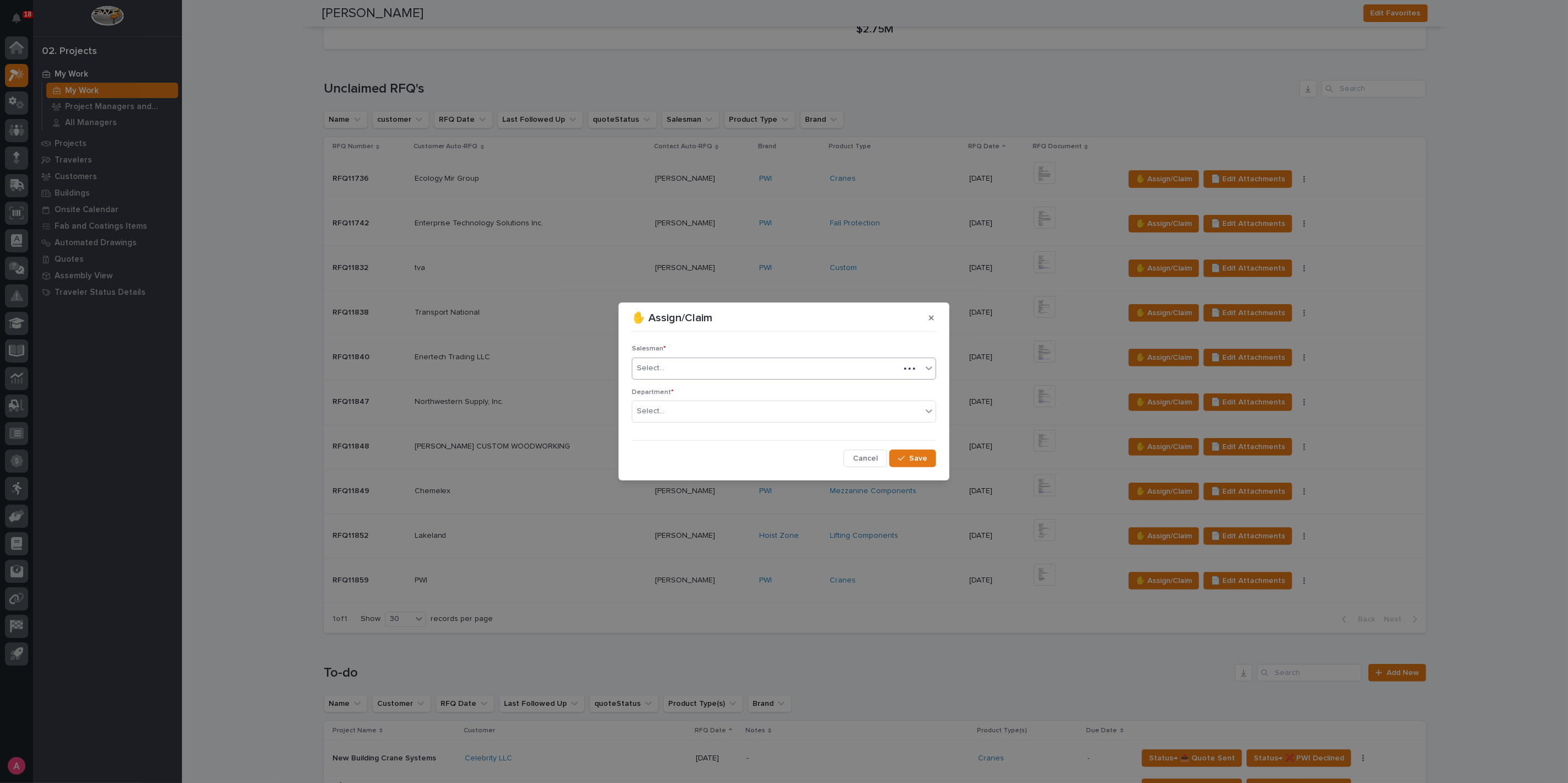
click at [684, 366] on div "Select..." at bounding box center [766, 369] width 267 height 18
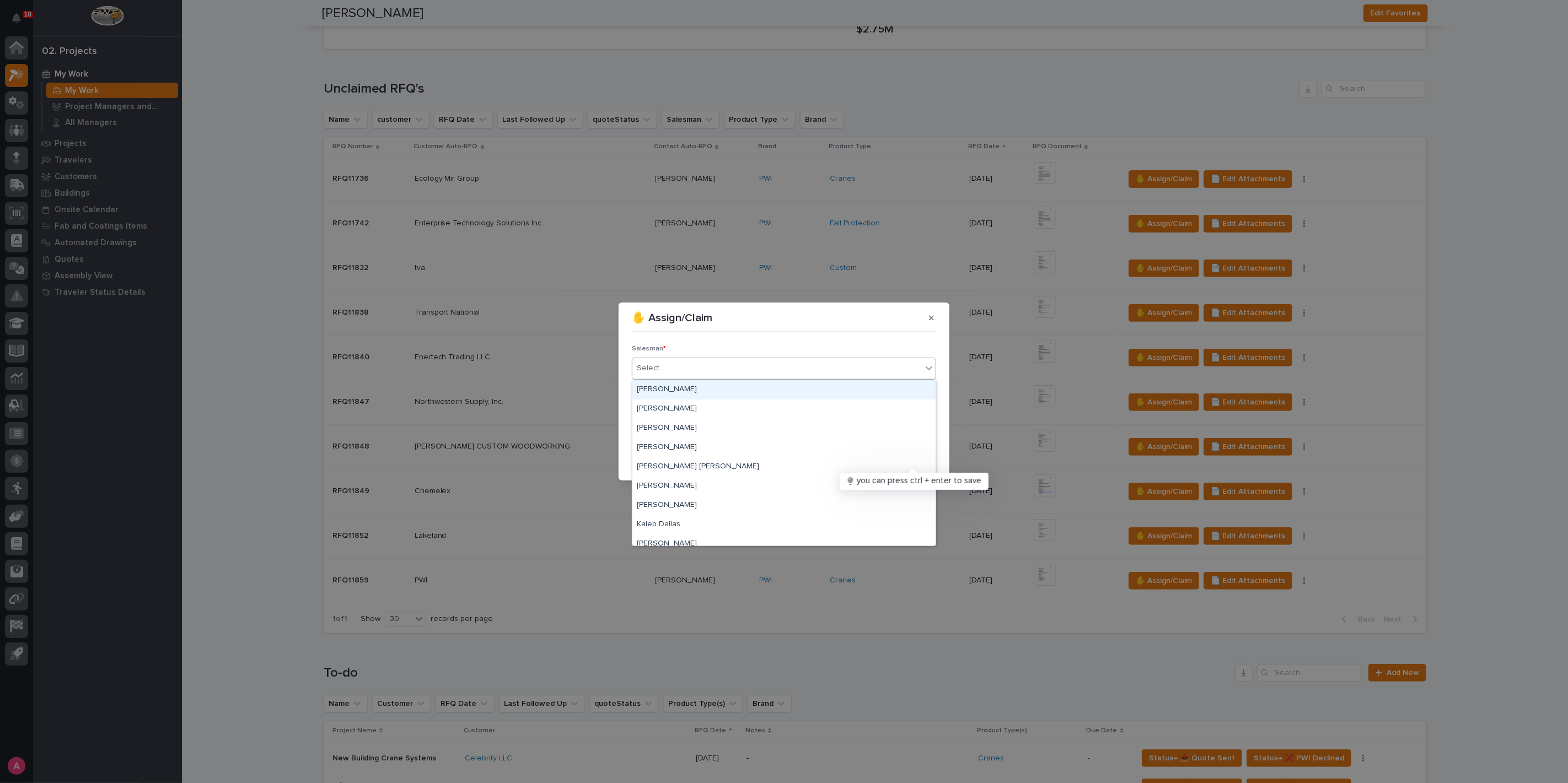
click at [681, 388] on div "[PERSON_NAME]" at bounding box center [784, 390] width 303 height 19
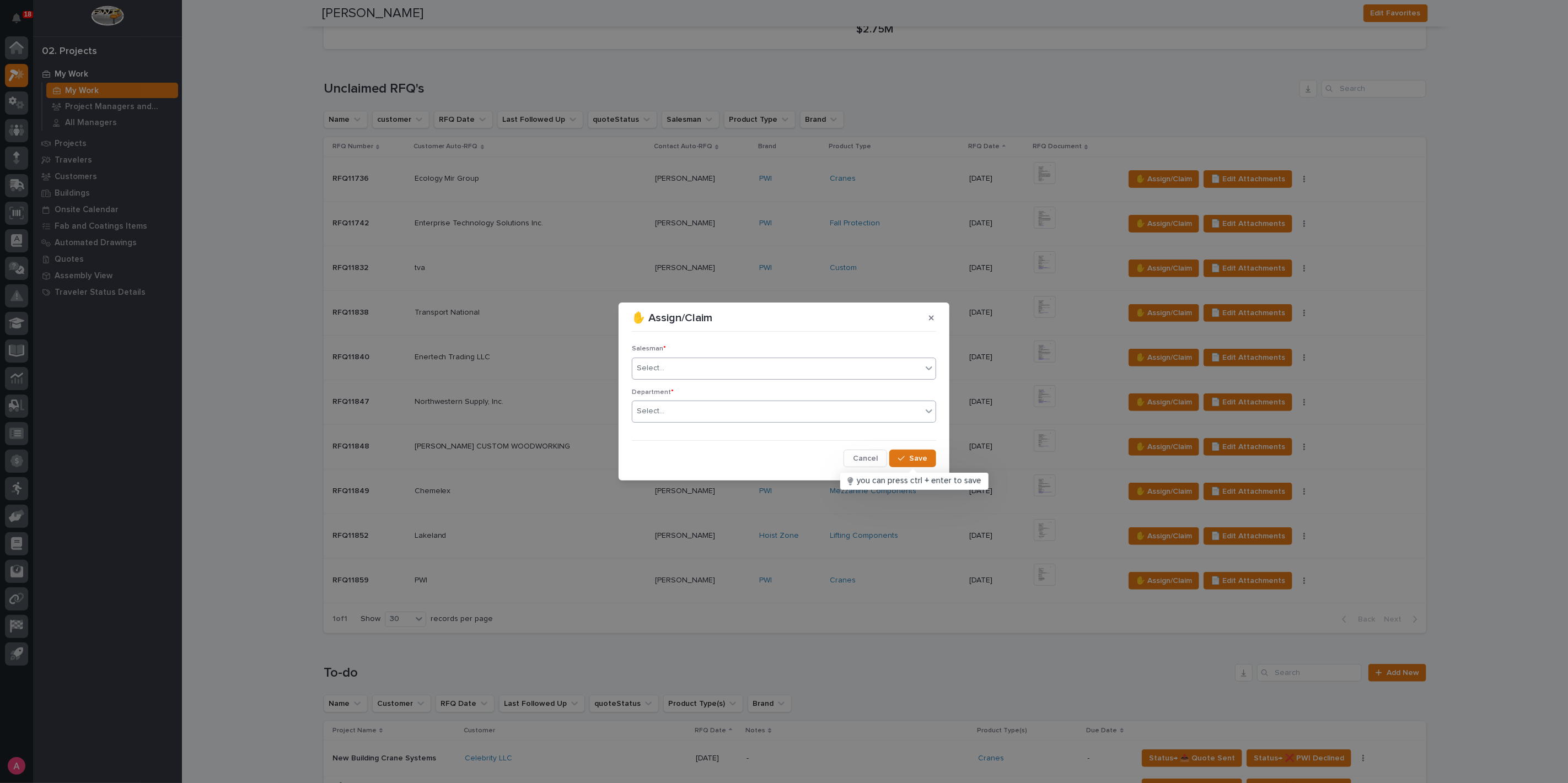
click at [690, 409] on div "Select..." at bounding box center [777, 412] width 289 height 18
click at [688, 432] on span "National Sales" at bounding box center [664, 432] width 56 height 12
click at [910, 454] on span "Save" at bounding box center [918, 458] width 18 height 10
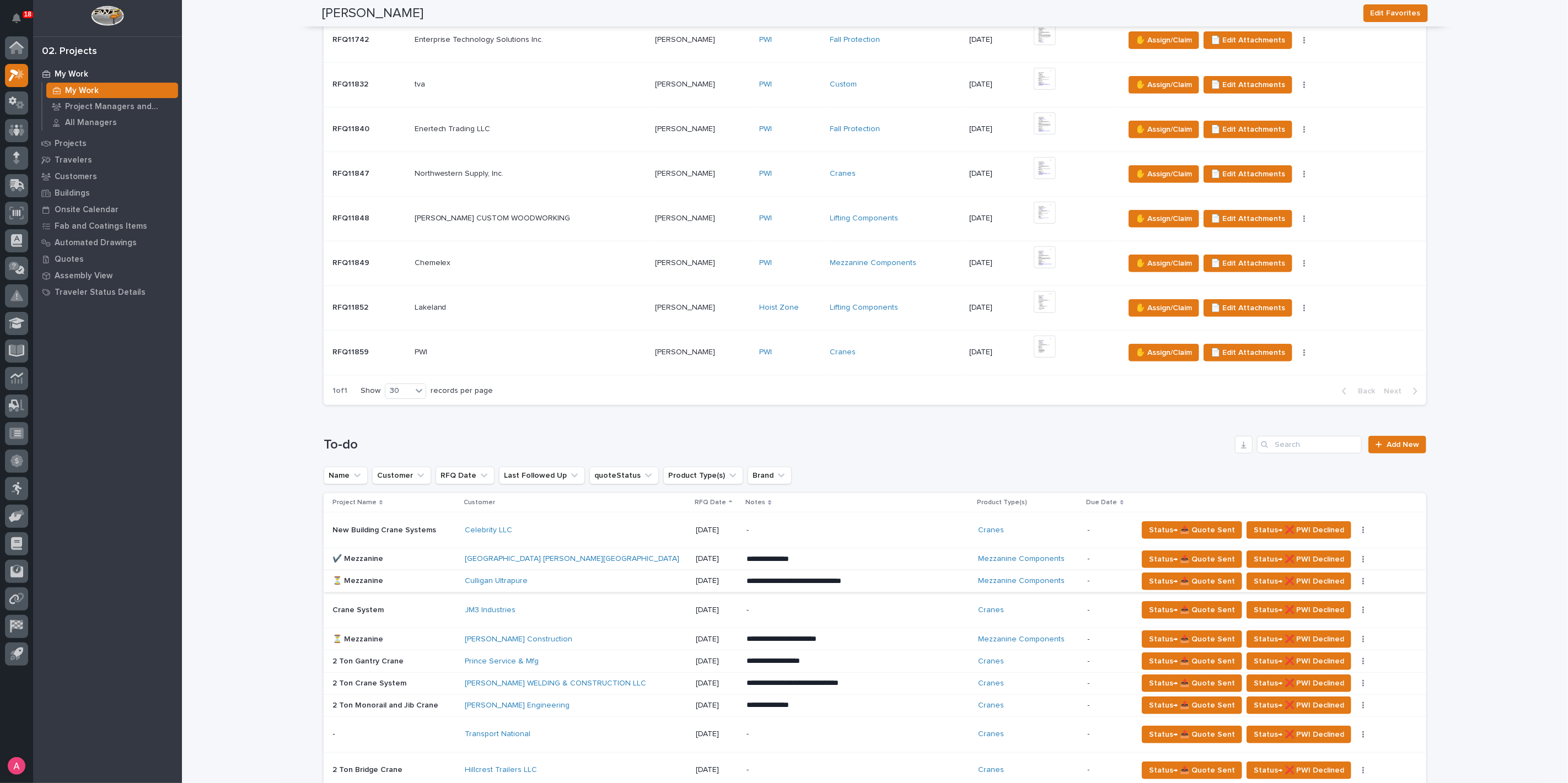
scroll to position [551, 0]
